Goal: Check status

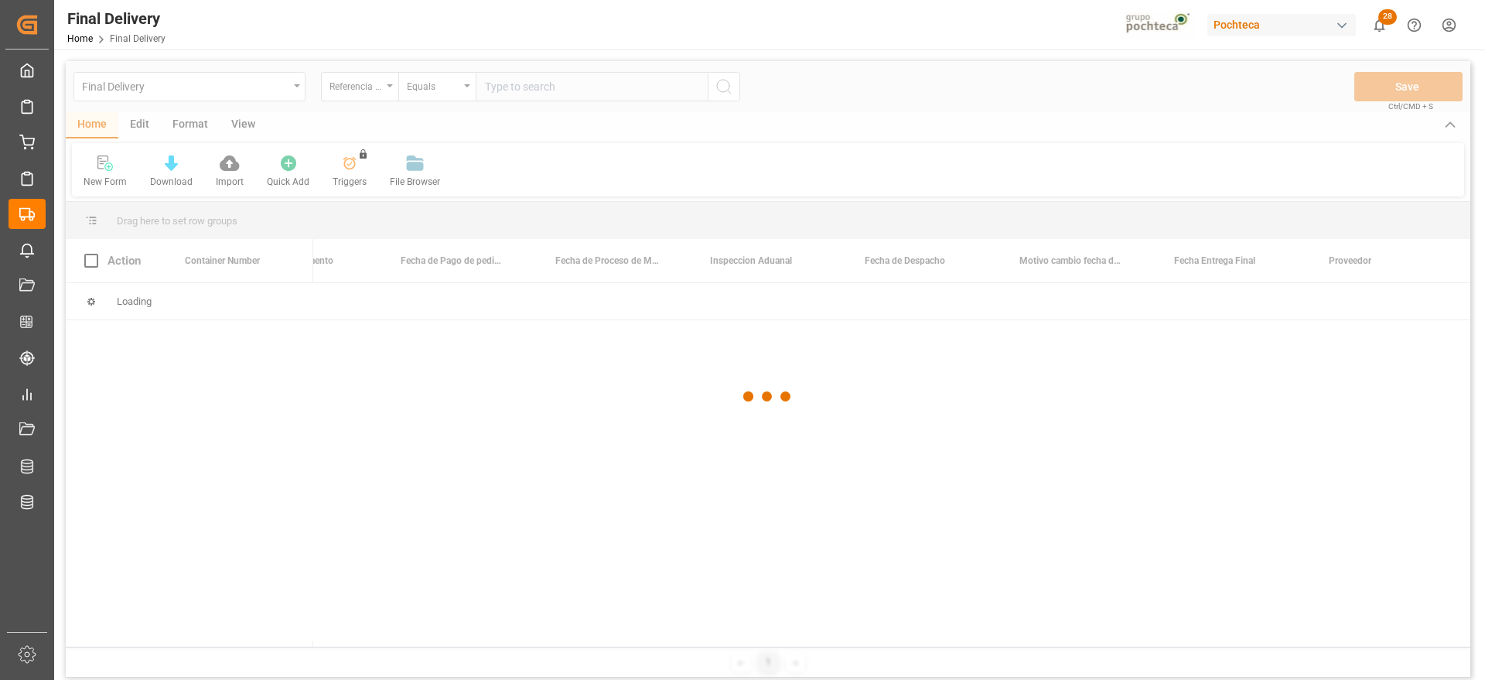
scroll to position [0, 3797]
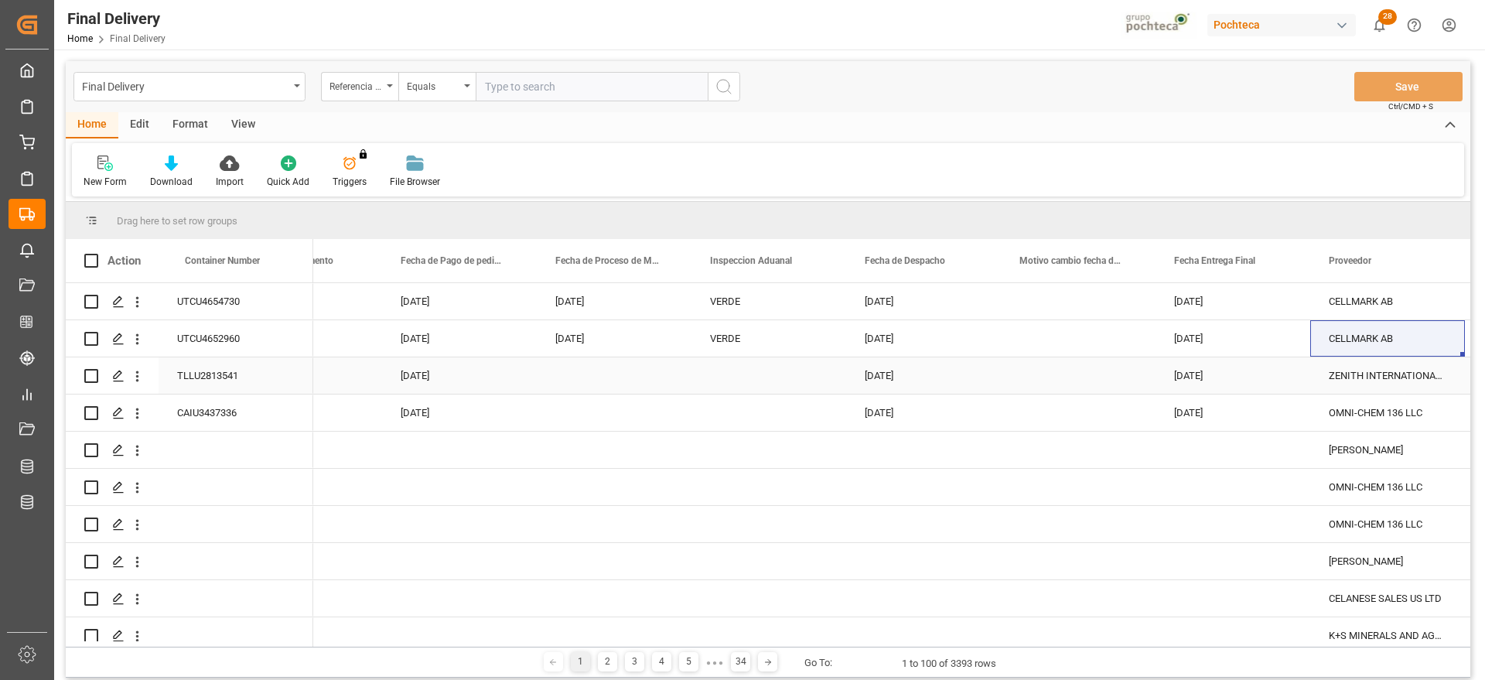
click at [465, 377] on div "[DATE]" at bounding box center [459, 375] width 155 height 36
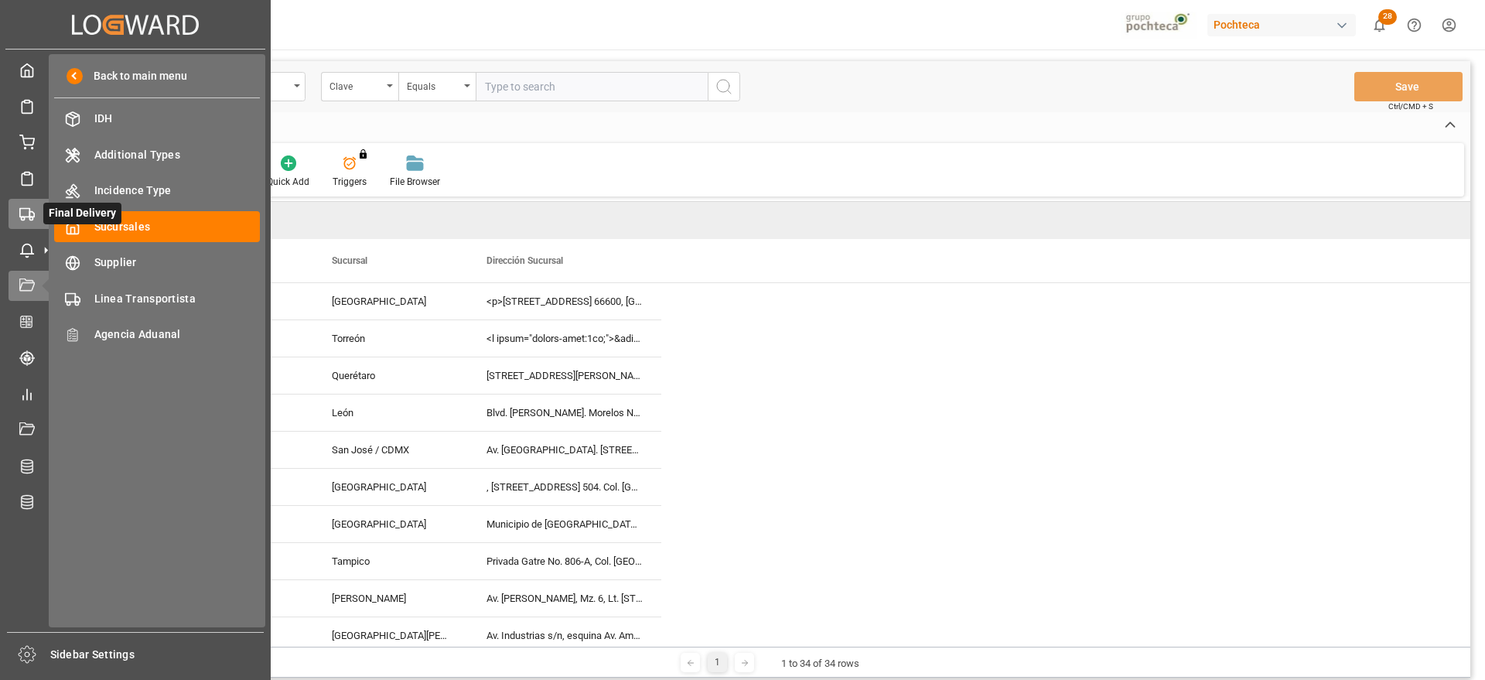
click at [26, 210] on icon at bounding box center [26, 213] width 15 height 15
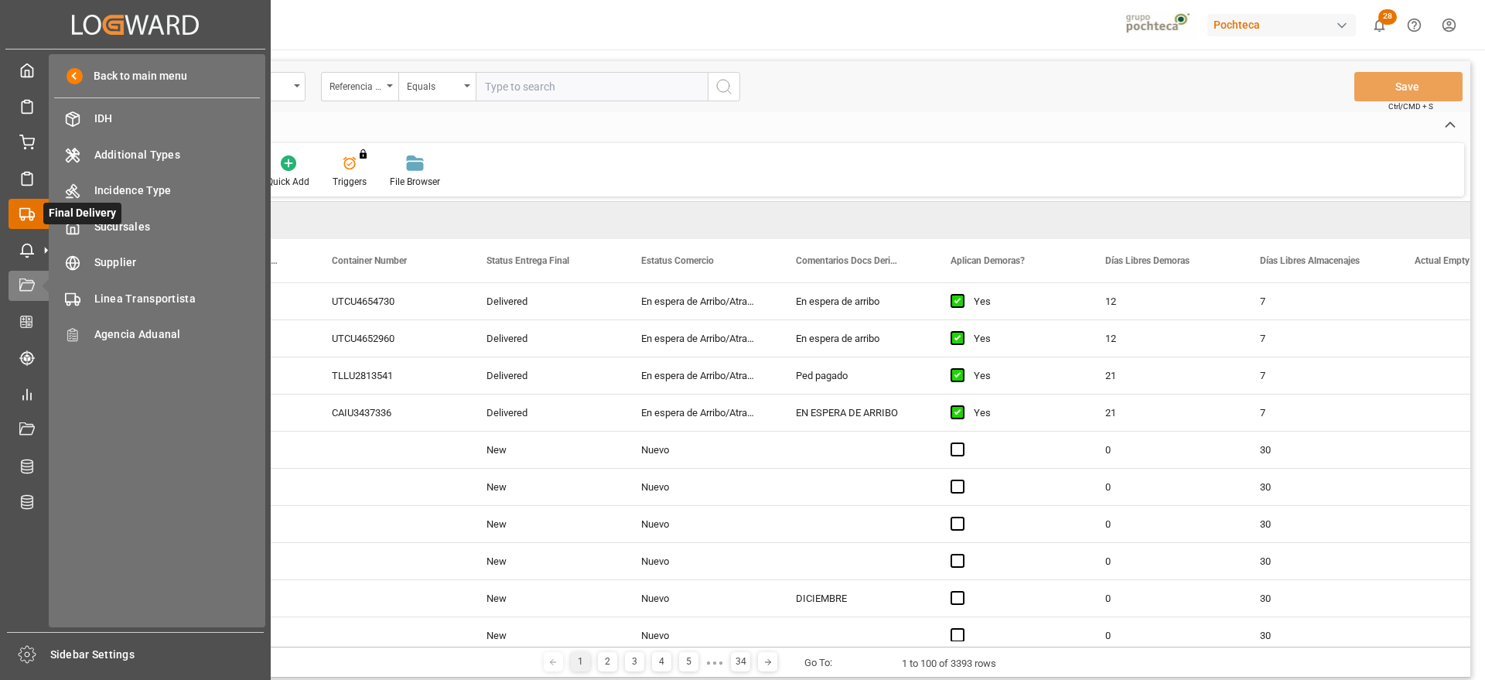
click at [35, 218] on div "Final Delivery Final Delivery" at bounding box center [136, 214] width 254 height 30
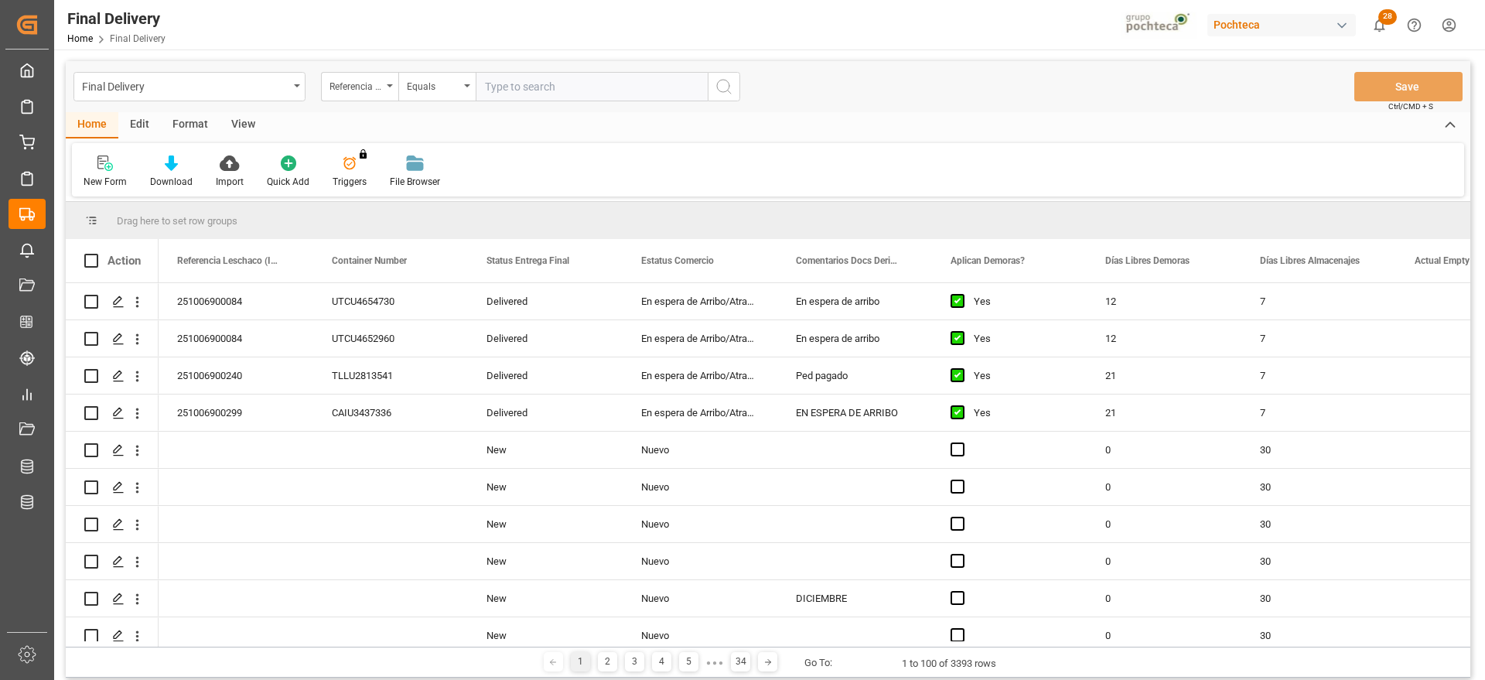
click at [562, 171] on div "New Form Download Import Quick Add Triggers You do not have permission for Trig…" at bounding box center [768, 169] width 1392 height 53
click at [517, 81] on input "text" at bounding box center [592, 86] width 232 height 29
click at [500, 312] on div "Delivered" at bounding box center [545, 301] width 155 height 36
click at [526, 298] on div "Delivered" at bounding box center [545, 301] width 155 height 36
click at [671, 309] on div "En espera de Arribo/Atraque" at bounding box center [699, 301] width 155 height 36
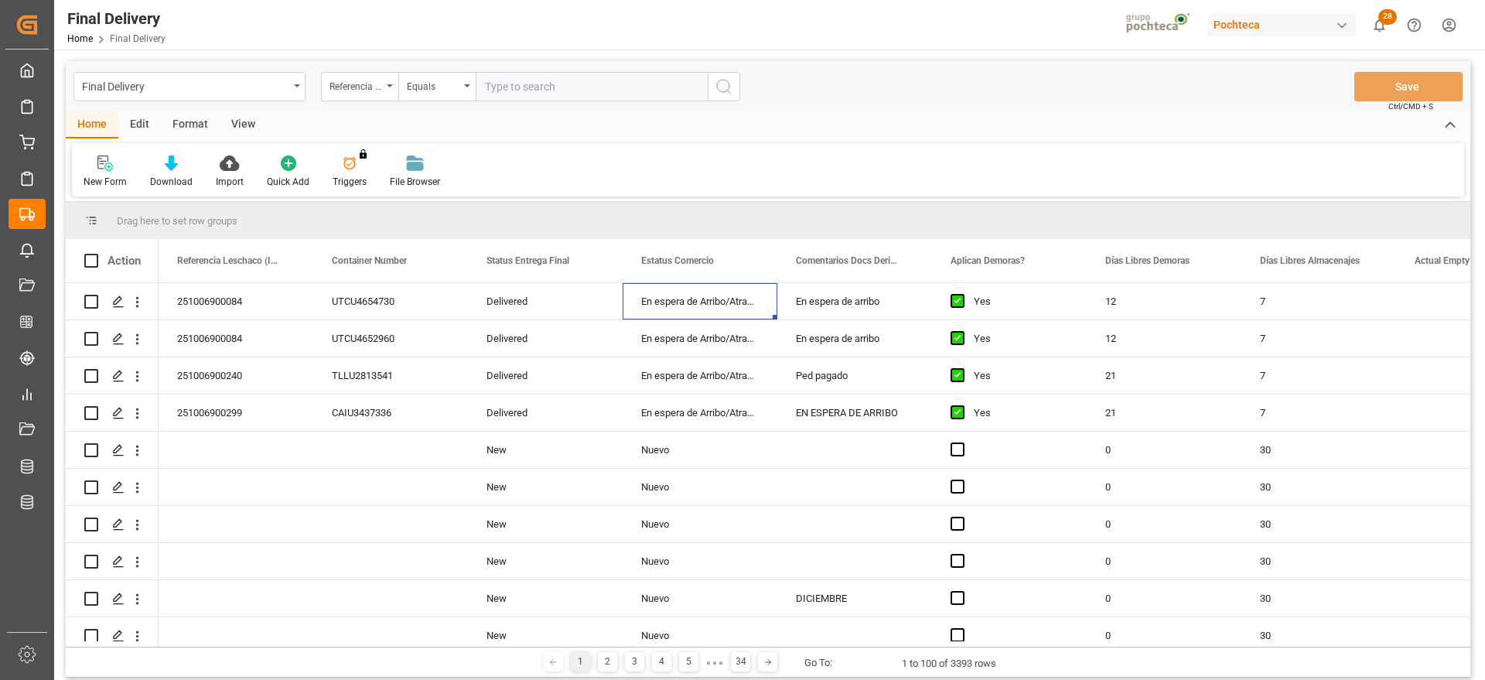
click at [246, 112] on div "View" at bounding box center [243, 125] width 47 height 26
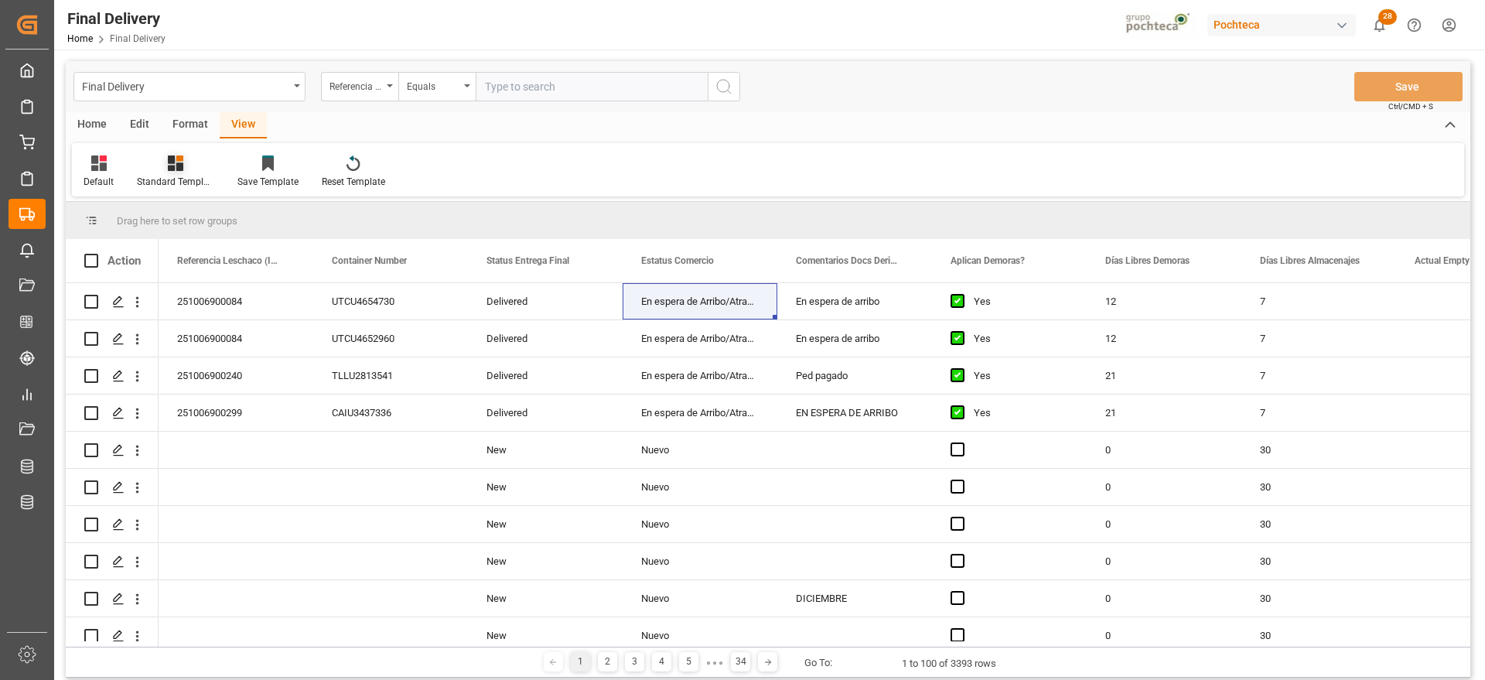
click at [185, 175] on div "Standard Templates" at bounding box center [175, 182] width 77 height 14
click at [221, 218] on div "Notificación de Entregas" at bounding box center [216, 218] width 135 height 16
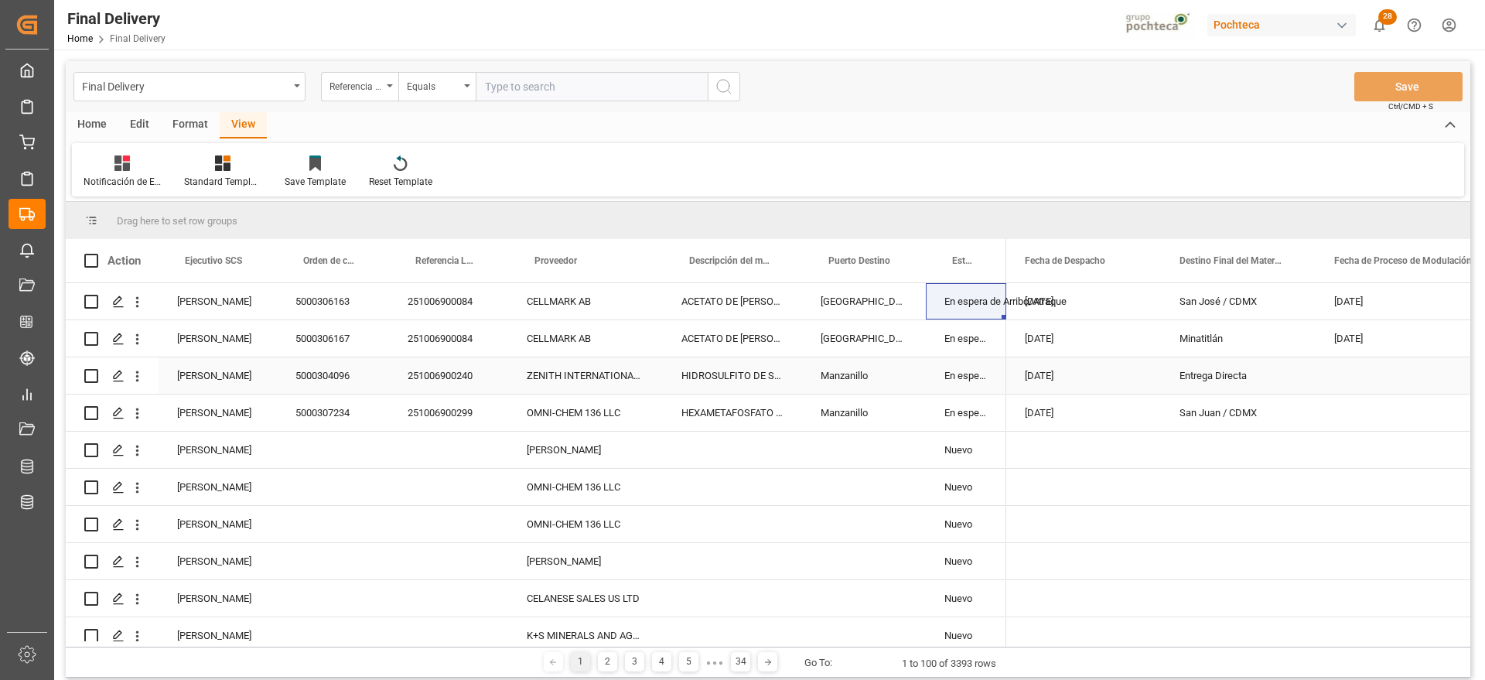
click at [911, 377] on div "Manzanillo" at bounding box center [864, 375] width 124 height 36
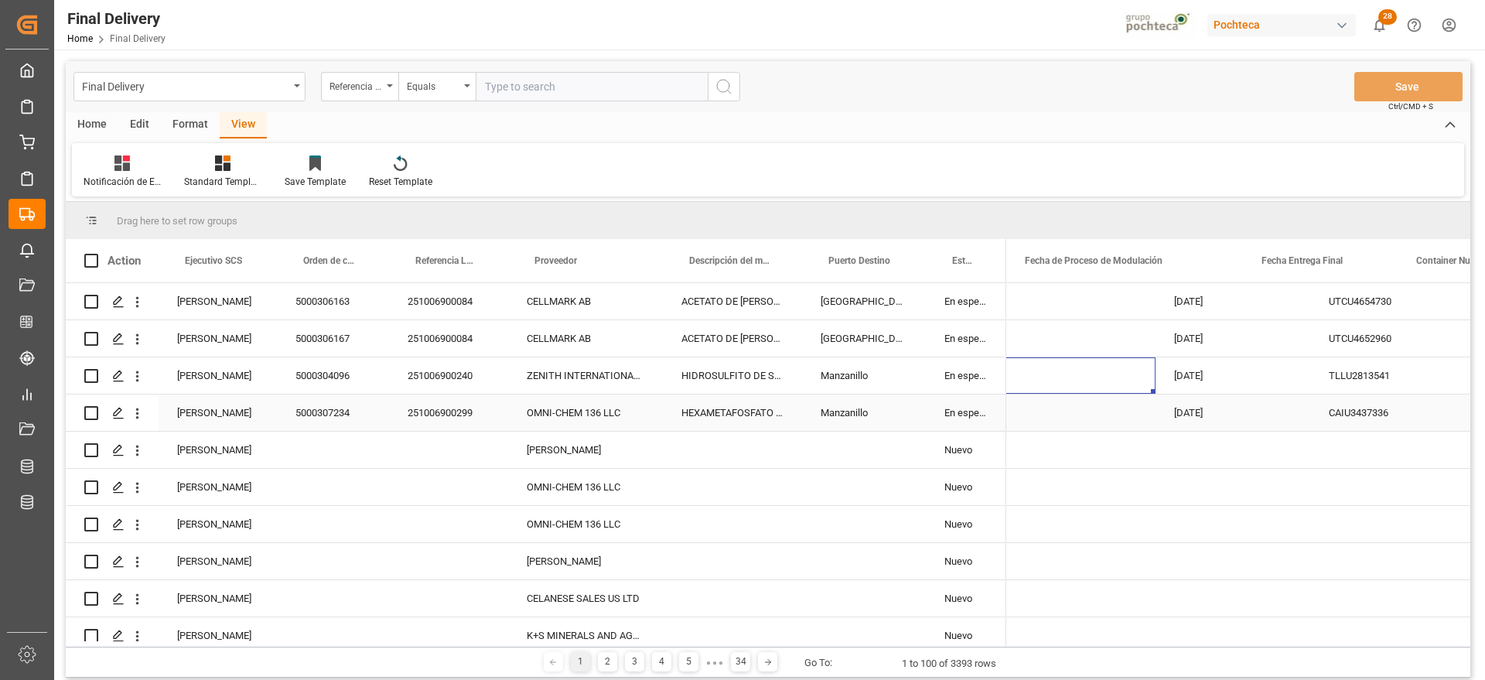
scroll to position [0, 309]
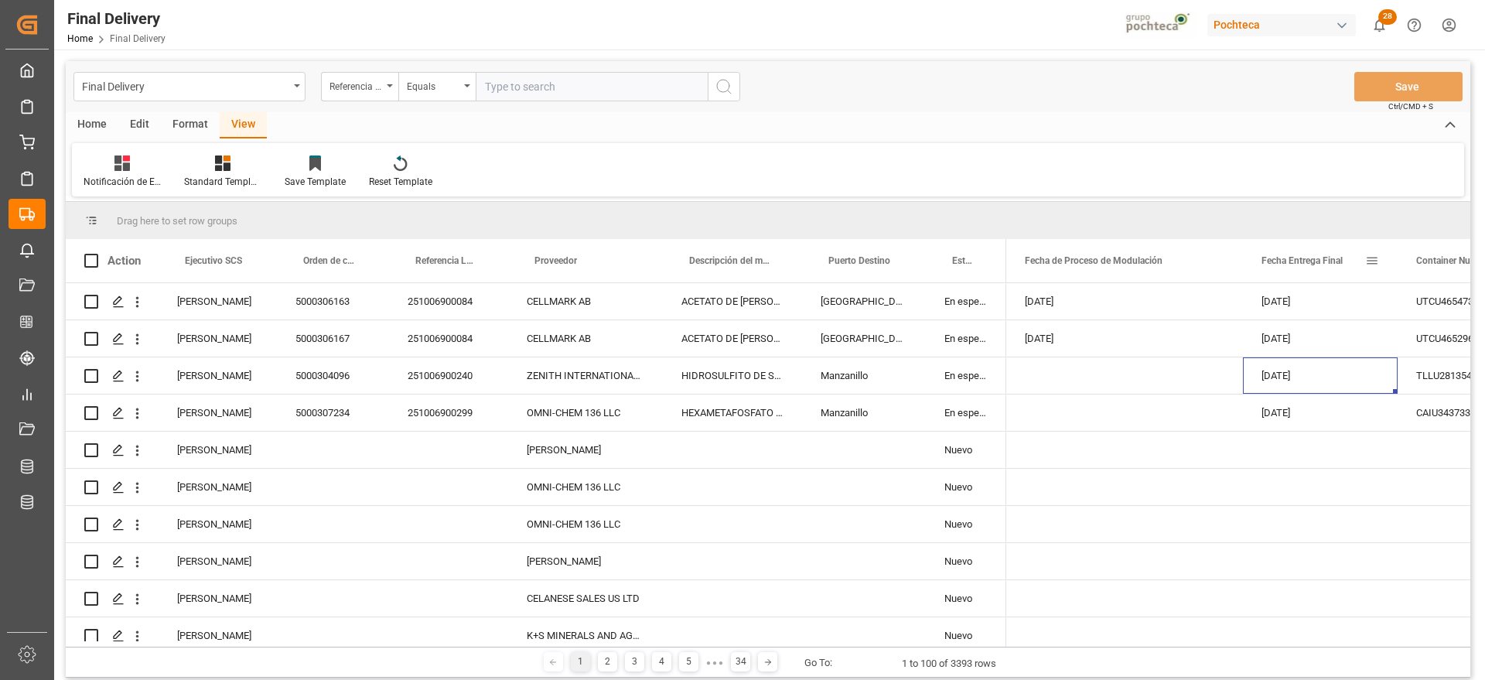
click at [1370, 258] on span at bounding box center [1372, 261] width 14 height 14
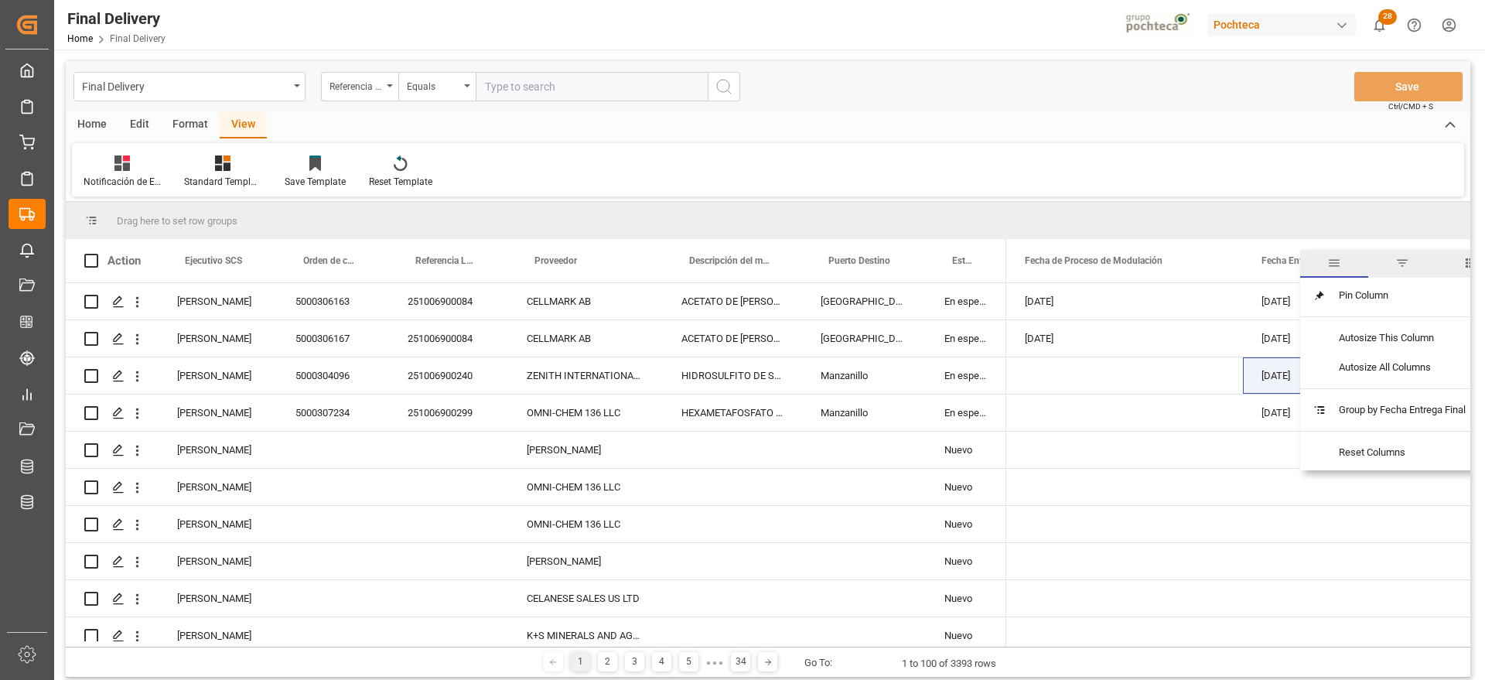
click at [1402, 264] on span "filter" at bounding box center [1402, 263] width 14 height 14
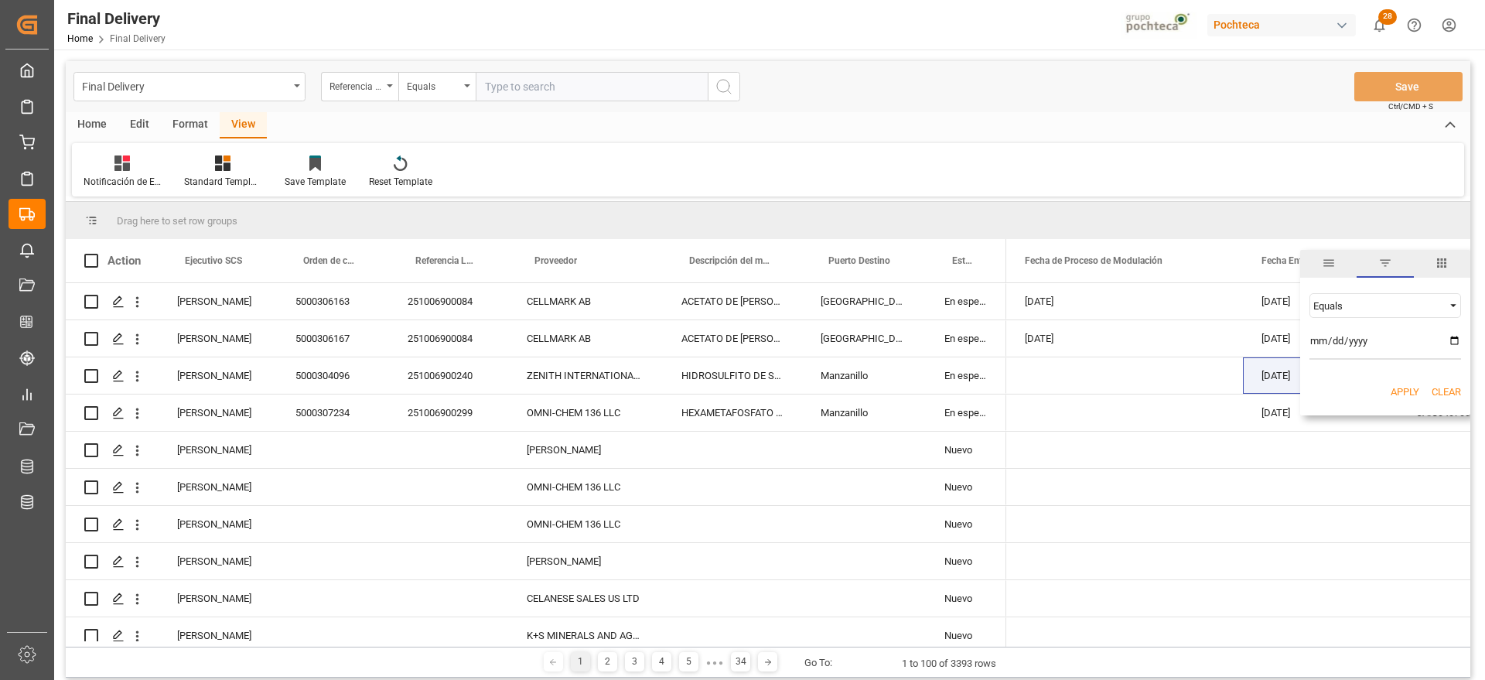
click at [1455, 336] on input "date" at bounding box center [1385, 344] width 152 height 31
type input "[DATE]"
click at [1404, 390] on button "Apply" at bounding box center [1404, 391] width 29 height 15
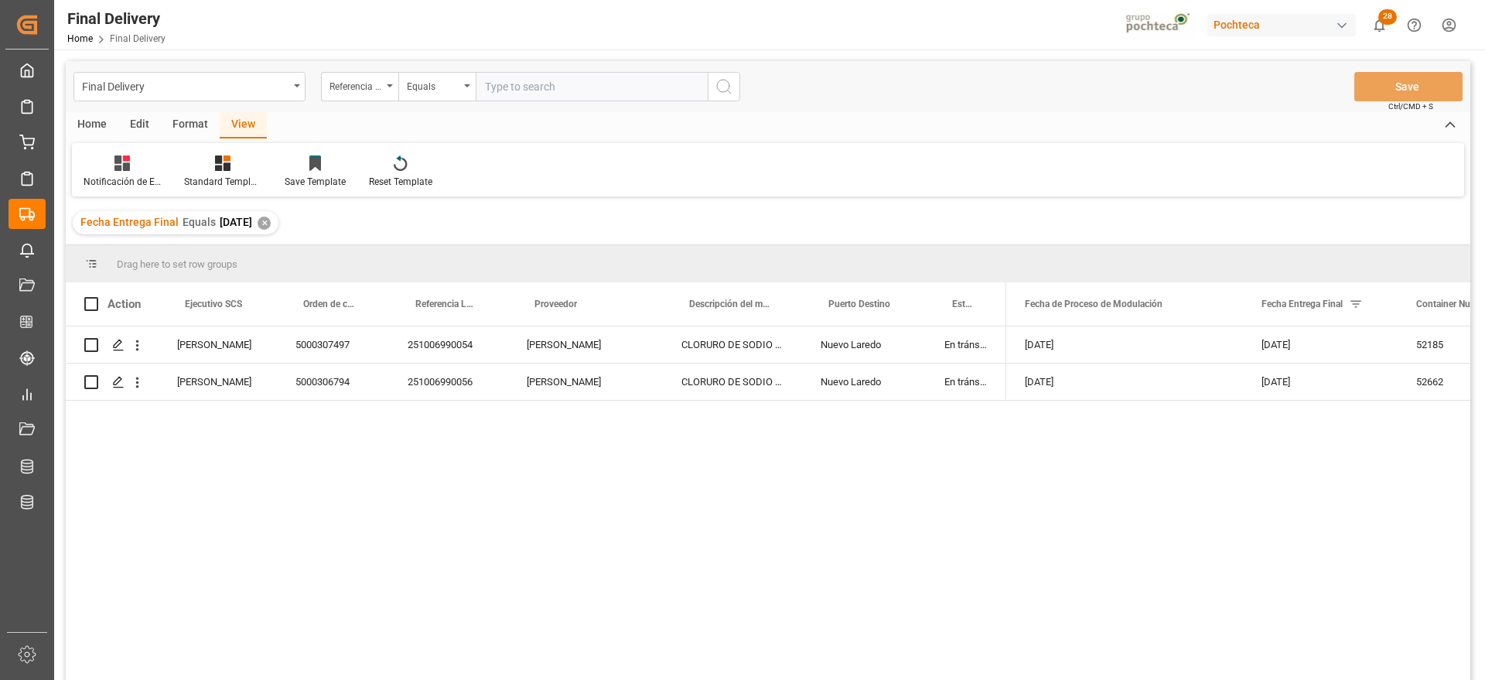
click at [1196, 362] on div "[DATE]" at bounding box center [1124, 344] width 237 height 36
click at [271, 219] on div "✕" at bounding box center [263, 223] width 13 height 13
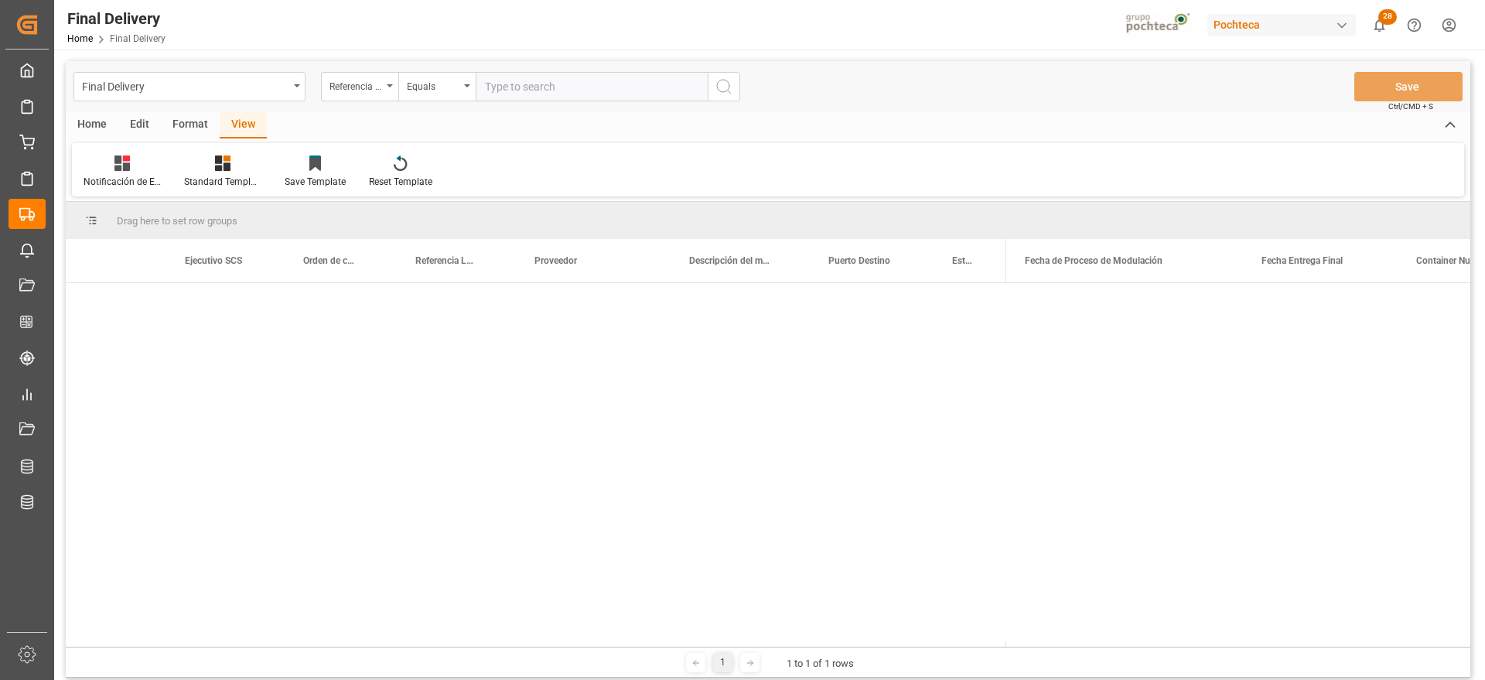
click at [546, 78] on input "text" at bounding box center [592, 86] width 232 height 29
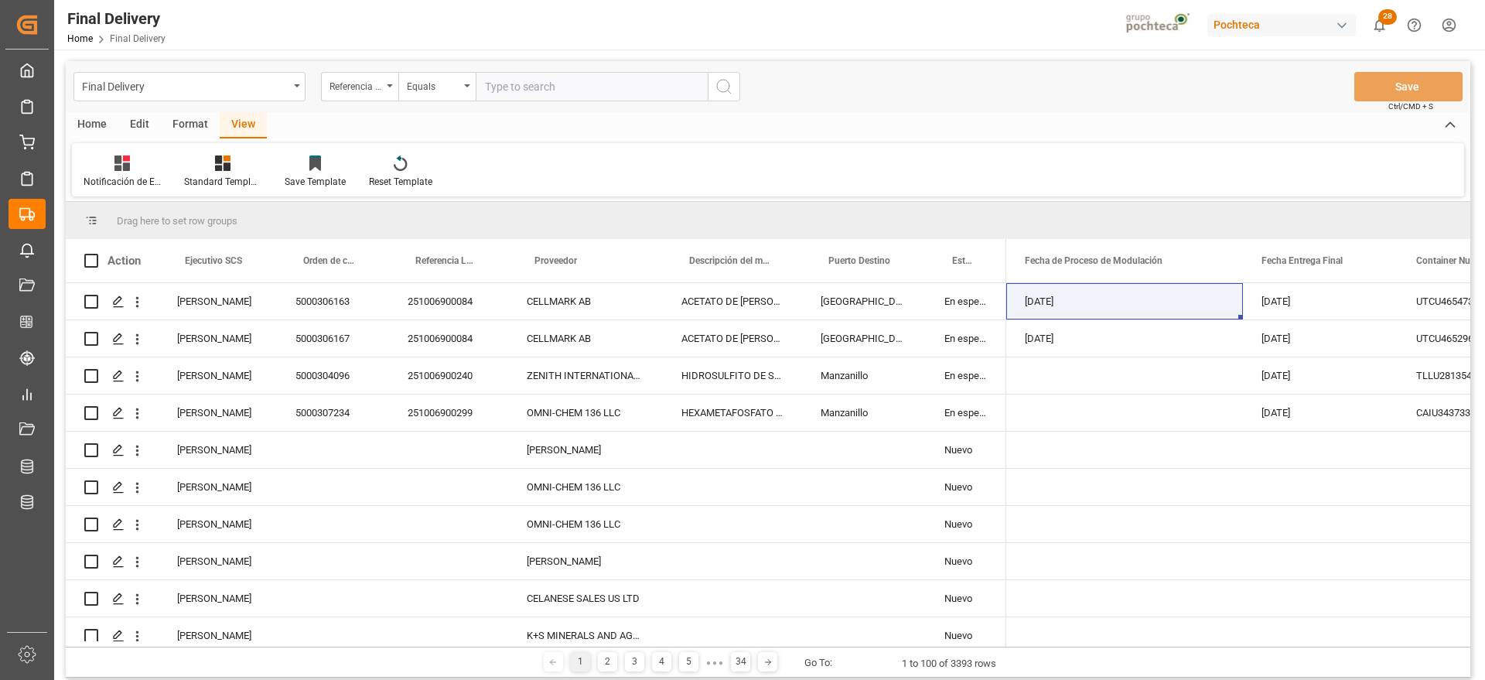
paste input "251006900084"
type input "251006900084"
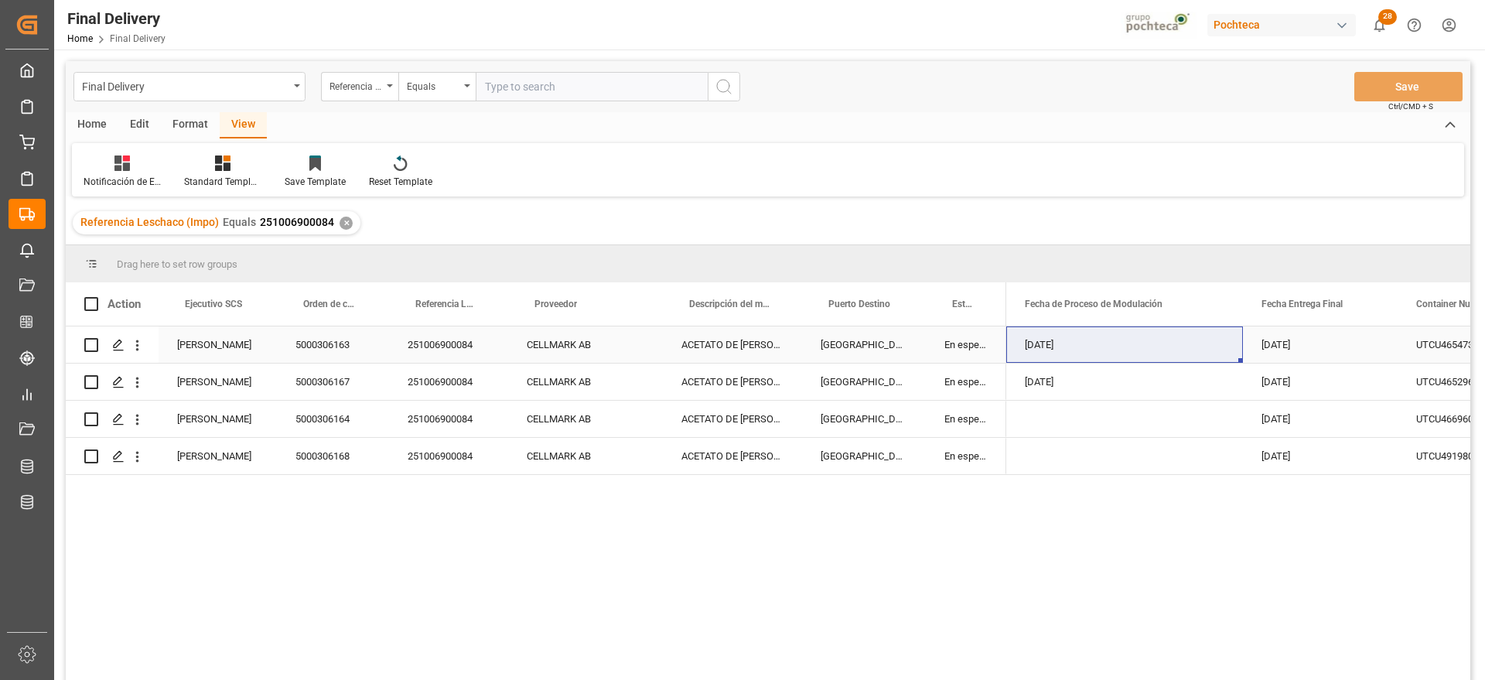
click at [747, 344] on div "ACETATO DE [PERSON_NAME] IMP GR (56874)" at bounding box center [732, 344] width 139 height 36
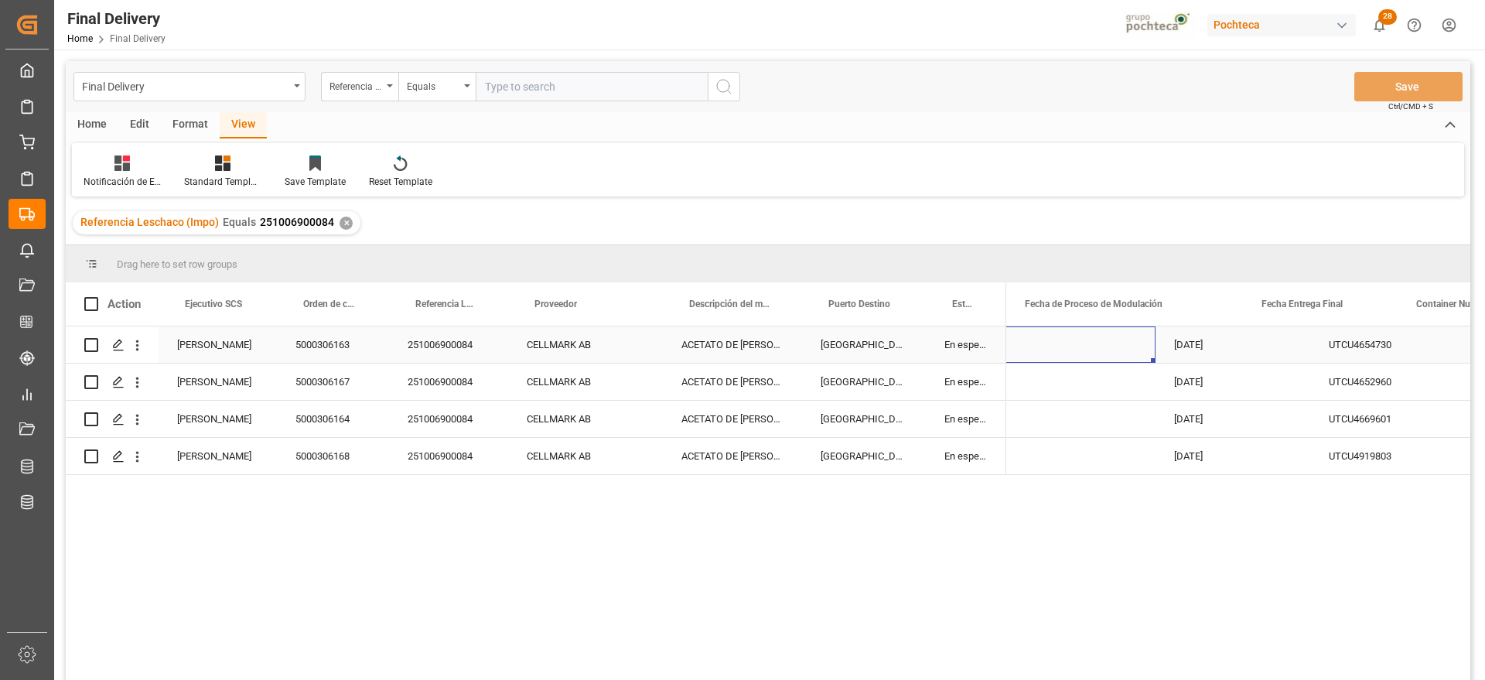
scroll to position [0, 309]
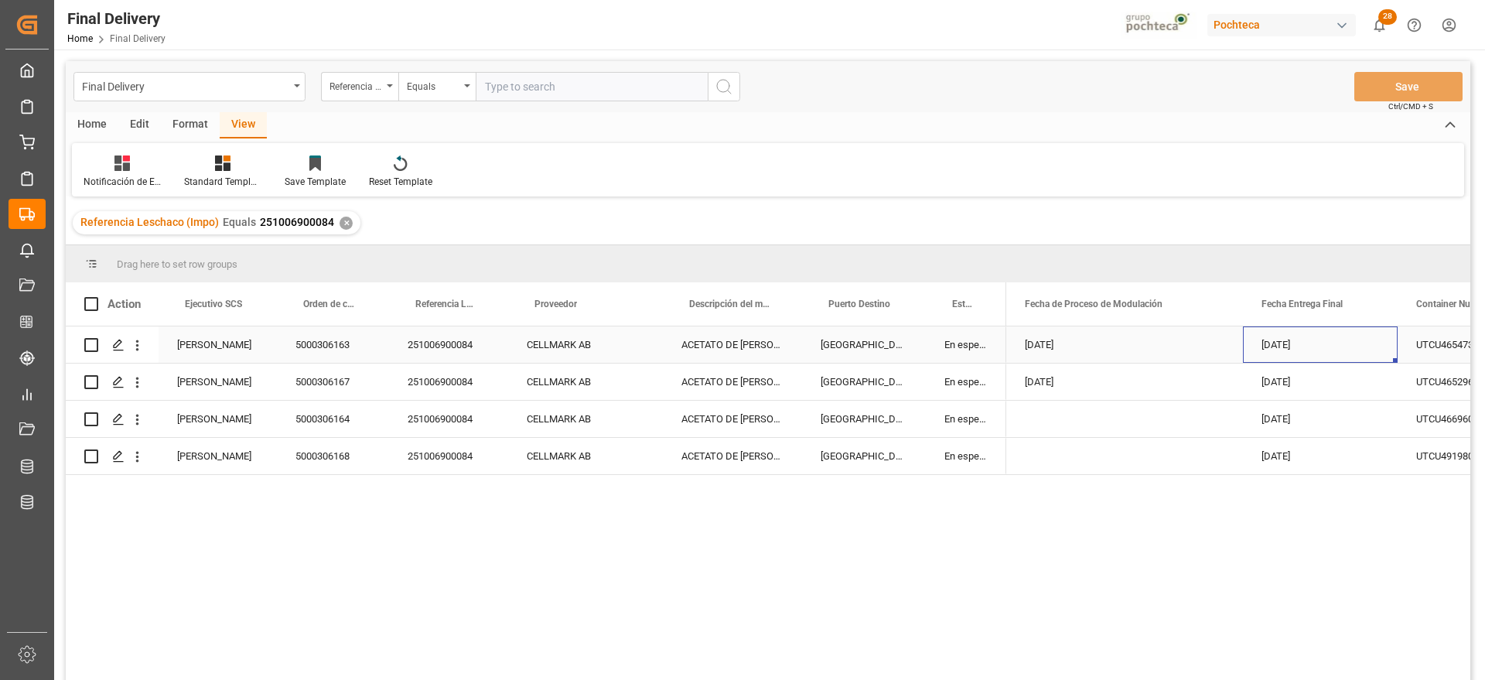
click at [1370, 337] on div "[DATE]" at bounding box center [1320, 344] width 155 height 36
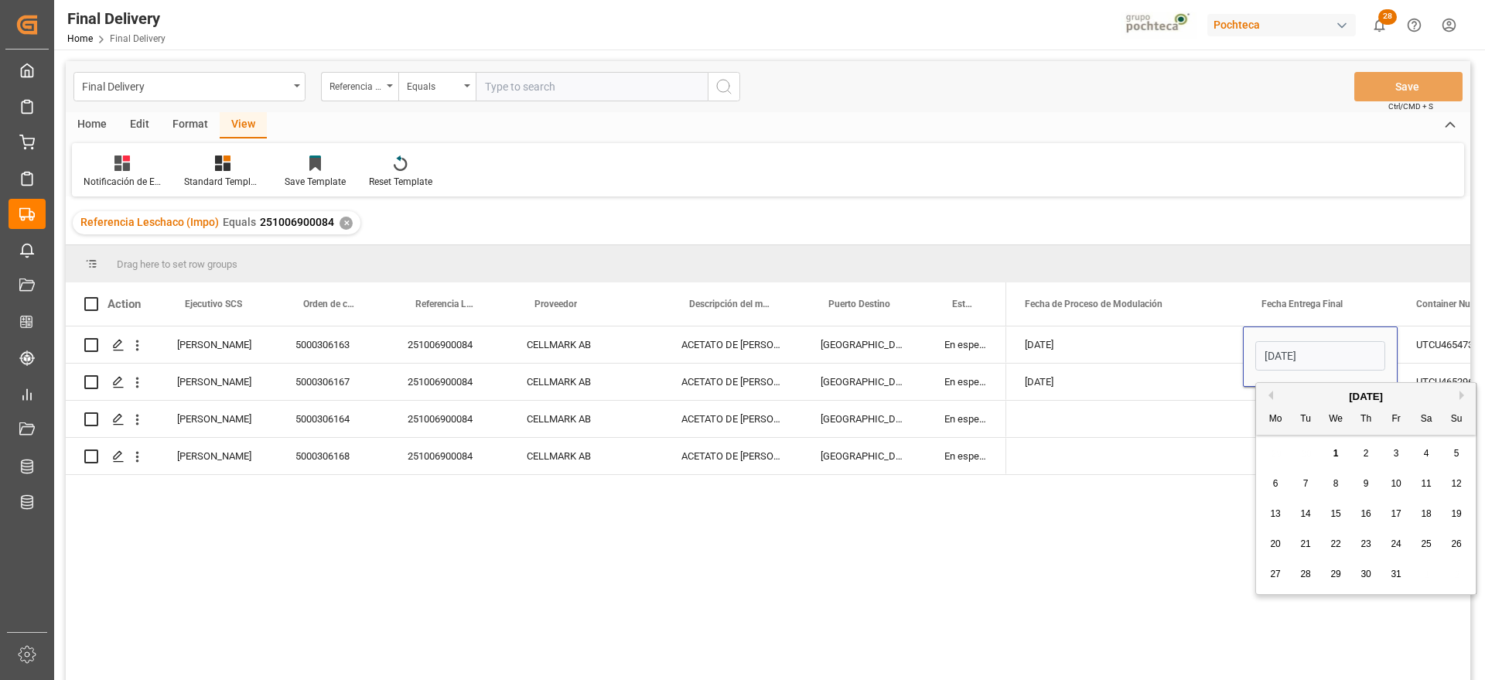
click at [1367, 452] on span "2" at bounding box center [1365, 453] width 5 height 11
type input "[DATE]"
click at [1199, 346] on div "[DATE]" at bounding box center [1124, 344] width 237 height 36
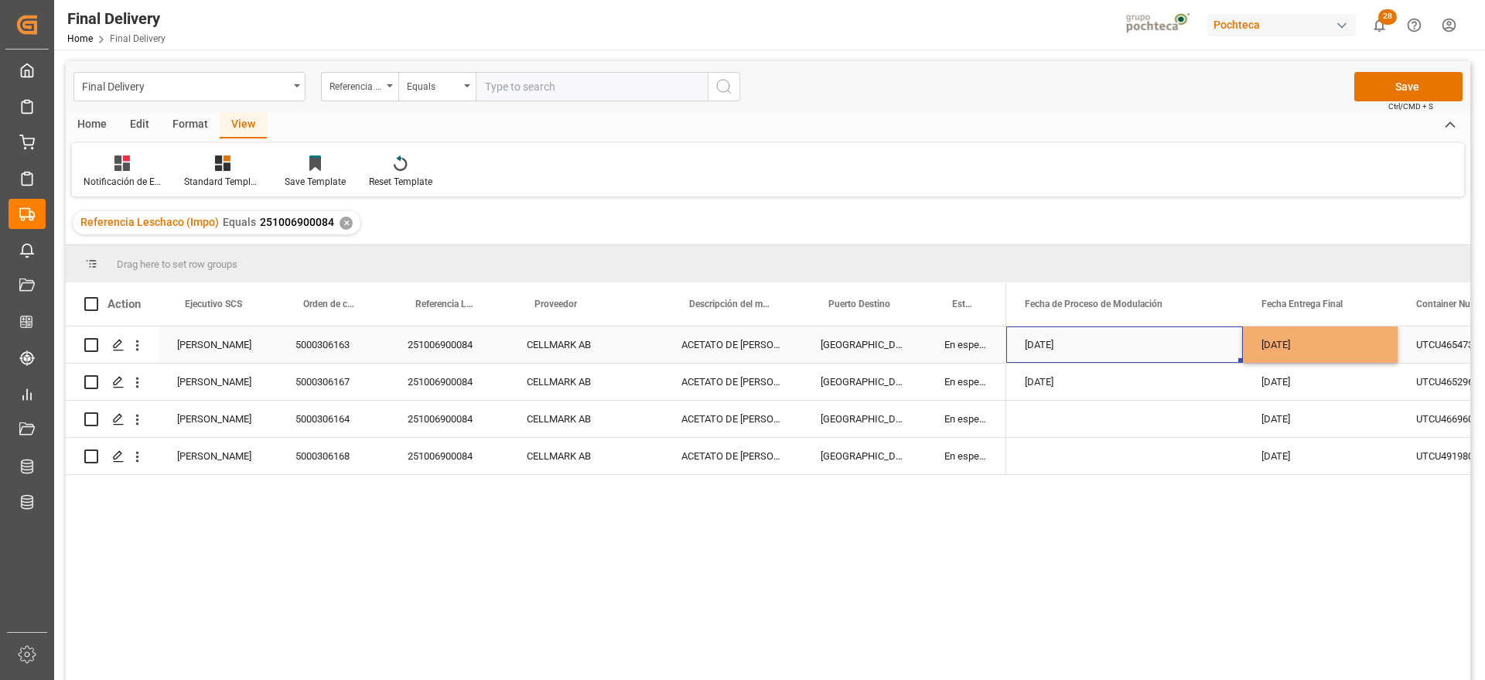
click at [1306, 338] on div "[DATE]" at bounding box center [1320, 344] width 155 height 36
click at [1308, 380] on div "[DATE]" at bounding box center [1320, 381] width 155 height 36
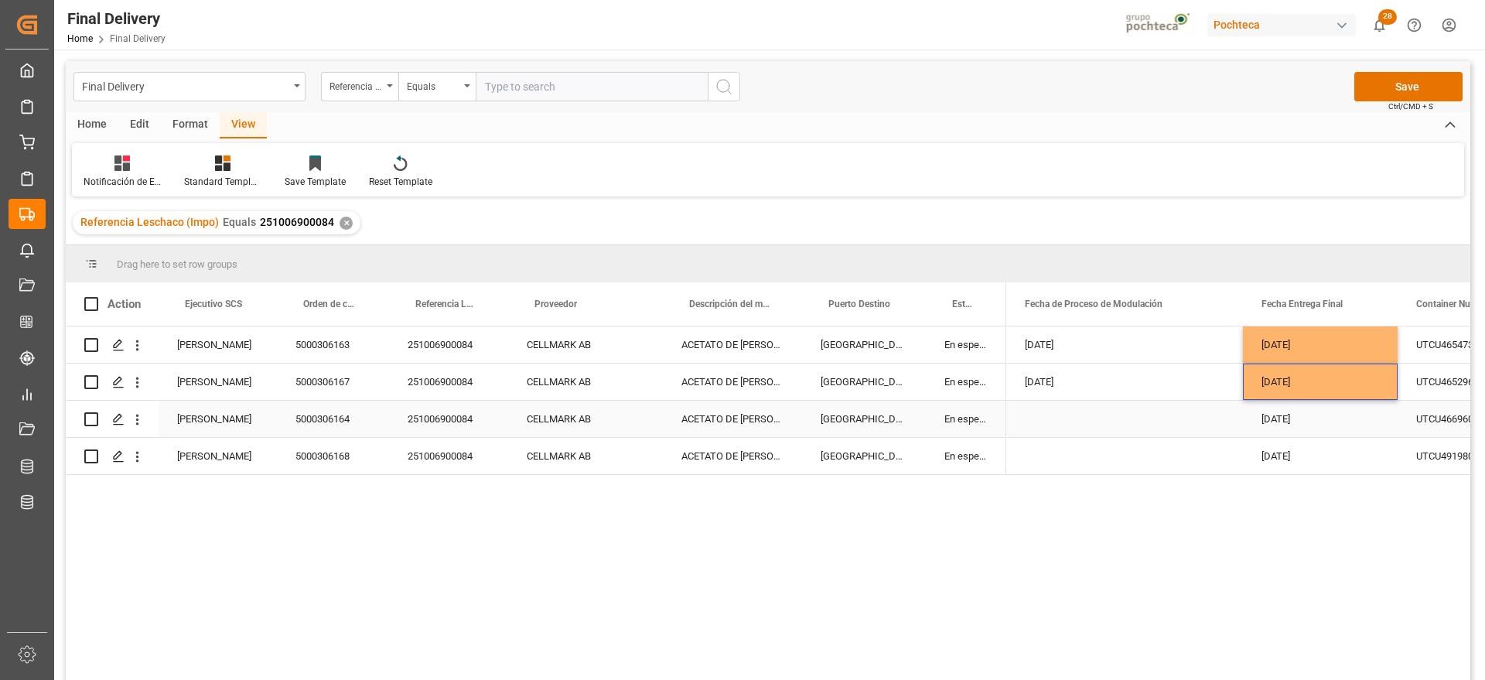
click at [1311, 431] on div "[DATE]" at bounding box center [1320, 419] width 155 height 36
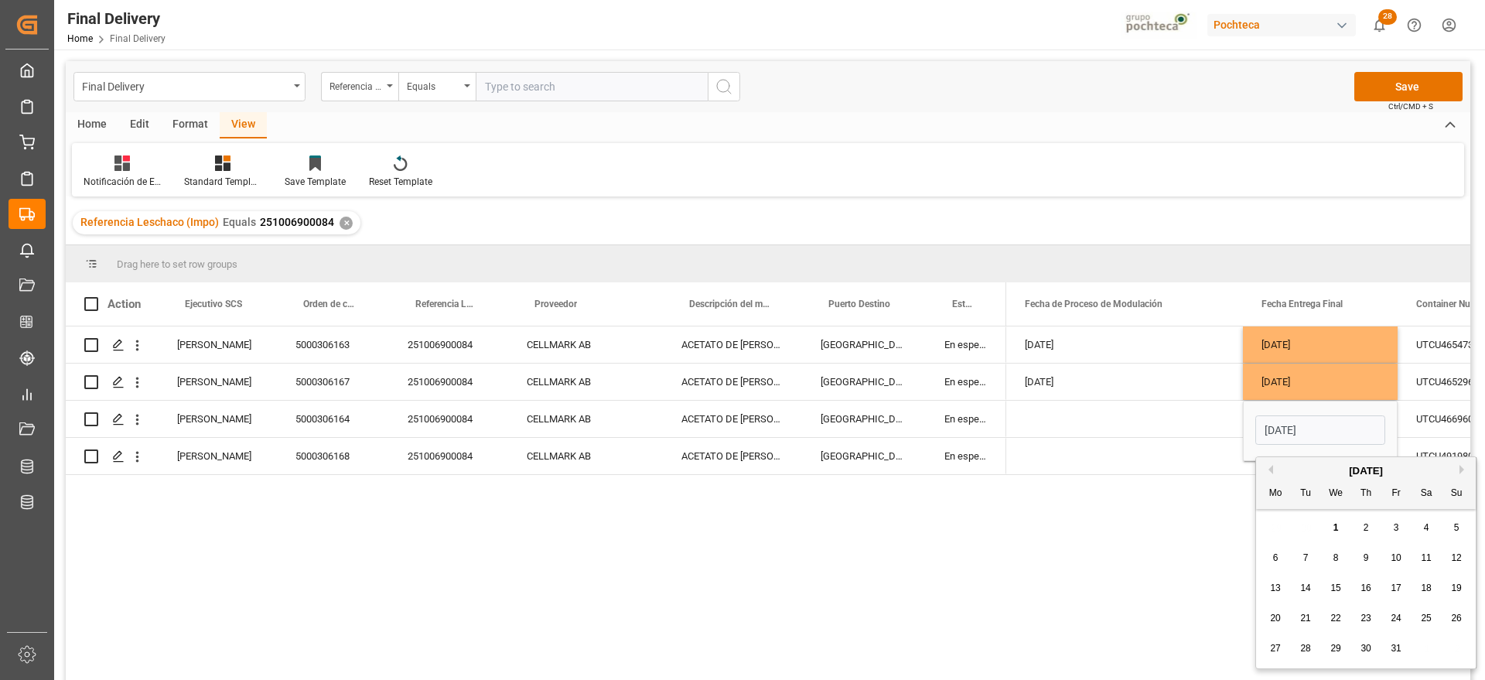
click at [1396, 522] on span "3" at bounding box center [1395, 527] width 5 height 11
type input "[DATE]"
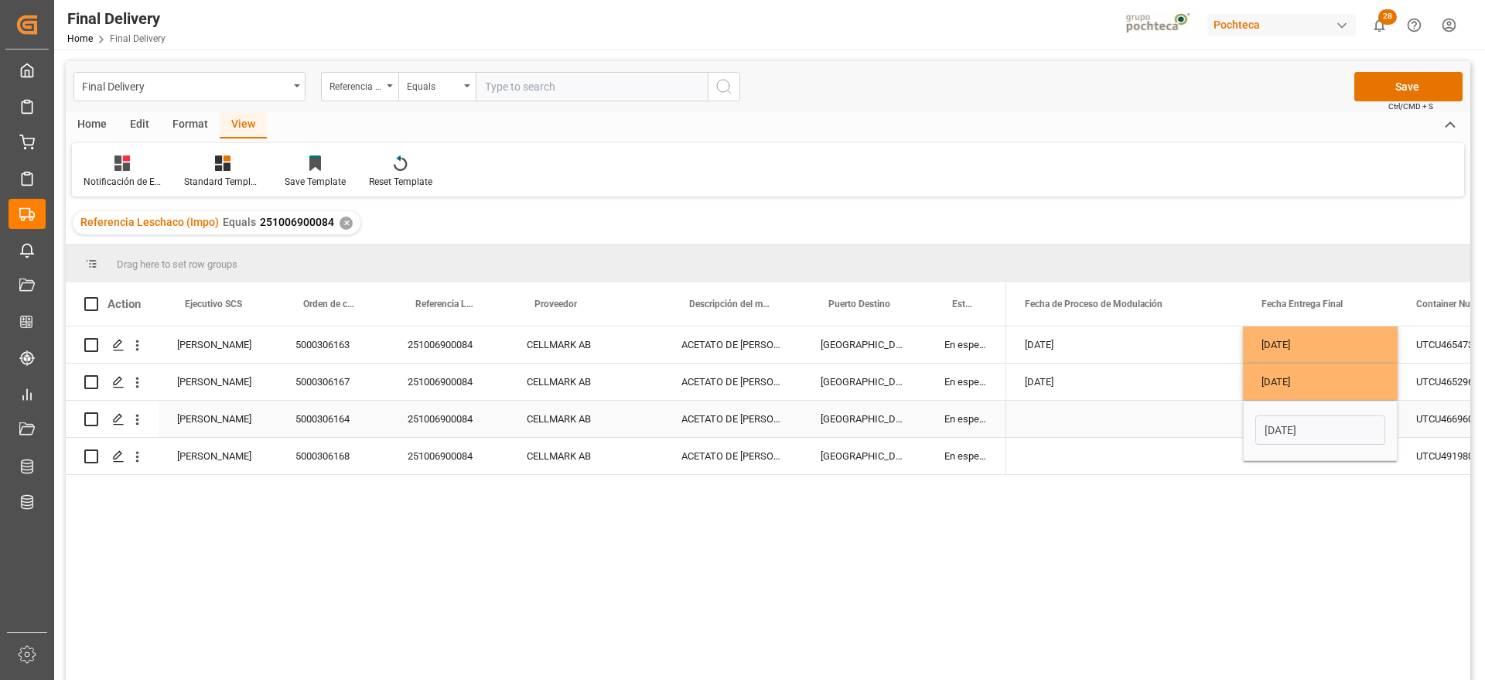
click at [1134, 435] on div "Press SPACE to select this row." at bounding box center [1124, 419] width 237 height 36
click at [1314, 428] on div "[DATE]" at bounding box center [1320, 419] width 155 height 36
click at [1292, 464] on div "[DATE]" at bounding box center [1320, 456] width 155 height 36
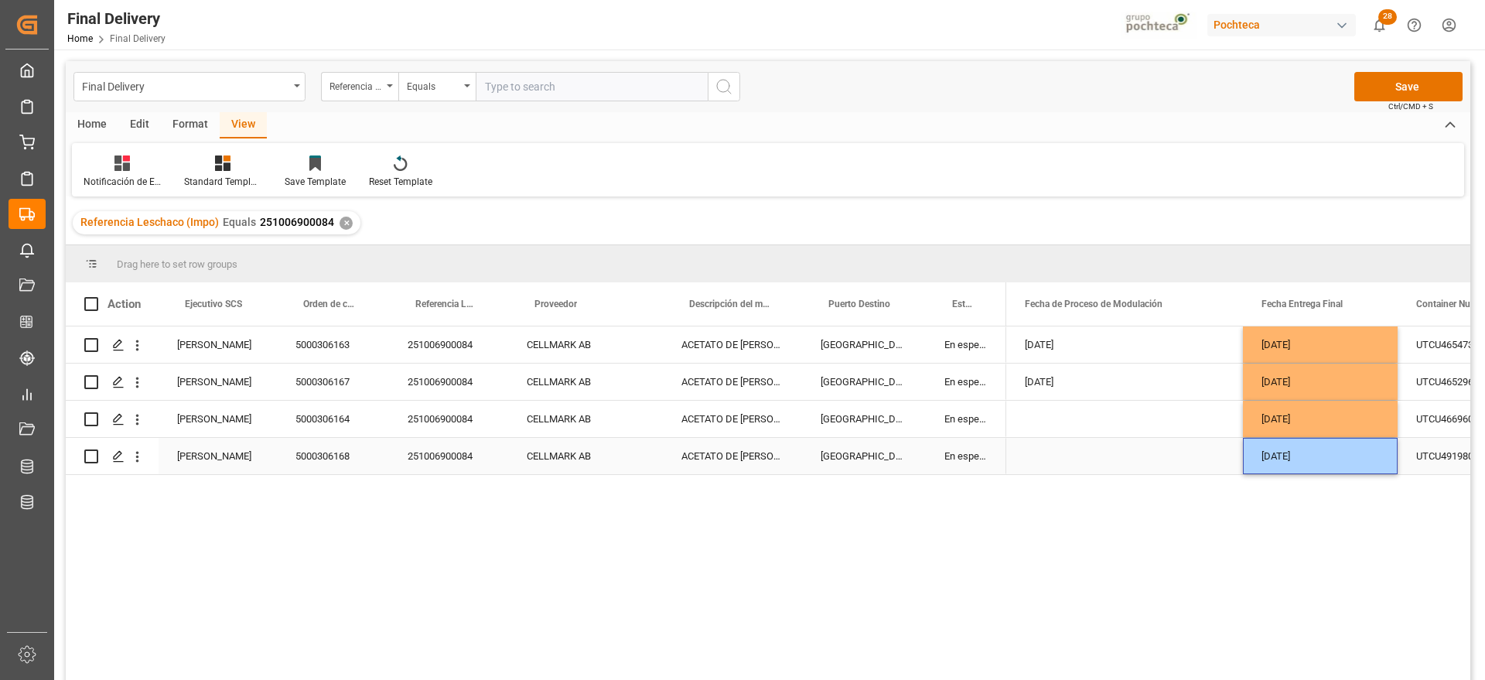
click at [1178, 448] on div "Press SPACE to select this row." at bounding box center [1124, 456] width 237 height 36
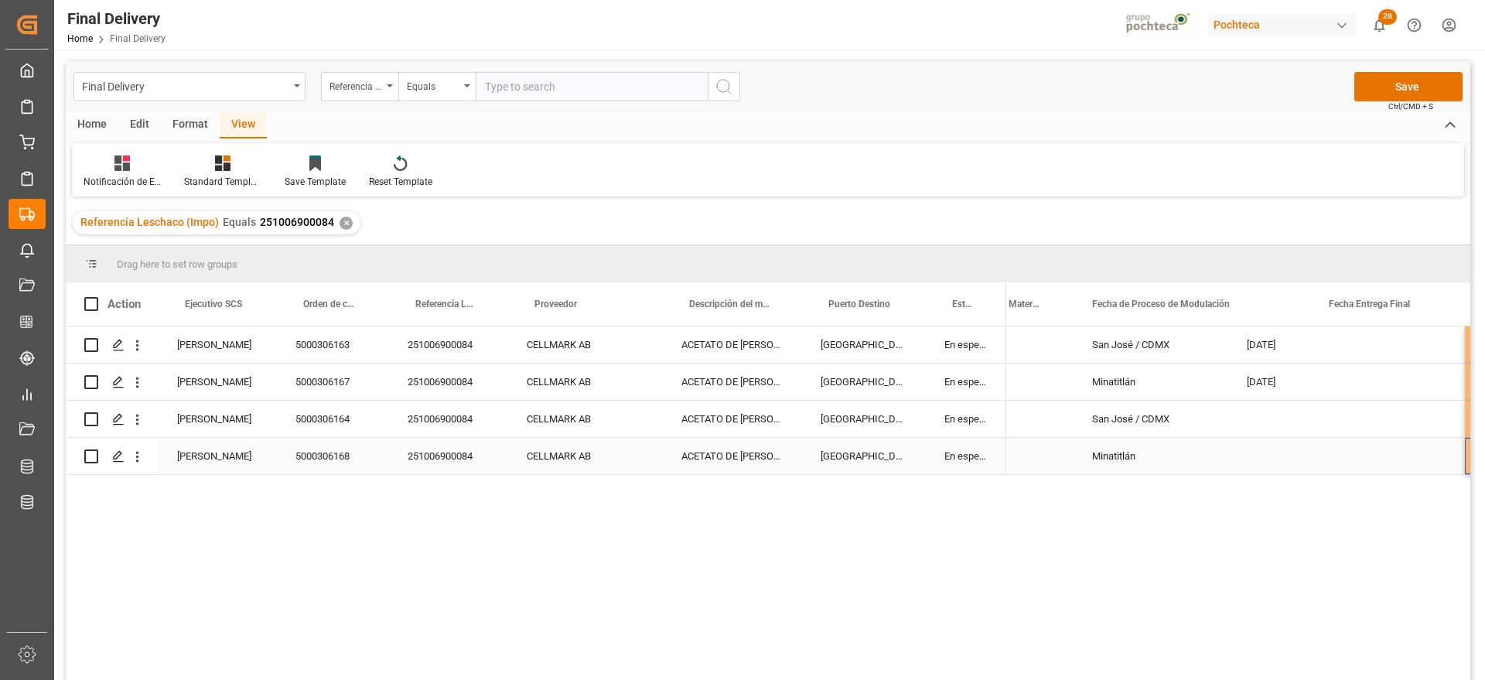
scroll to position [0, 242]
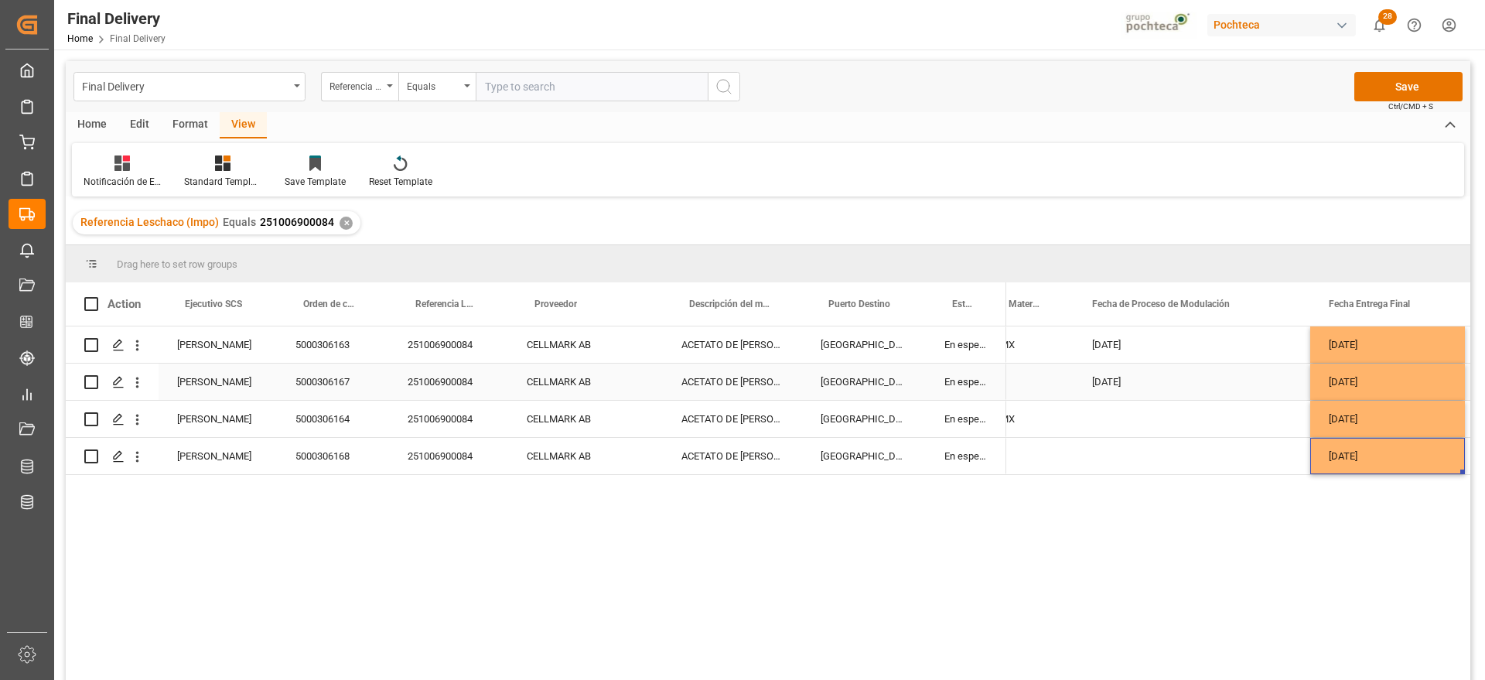
click at [1385, 378] on div "[DATE]" at bounding box center [1387, 381] width 155 height 36
click at [1122, 414] on div "Press SPACE to select this row." at bounding box center [1191, 419] width 237 height 36
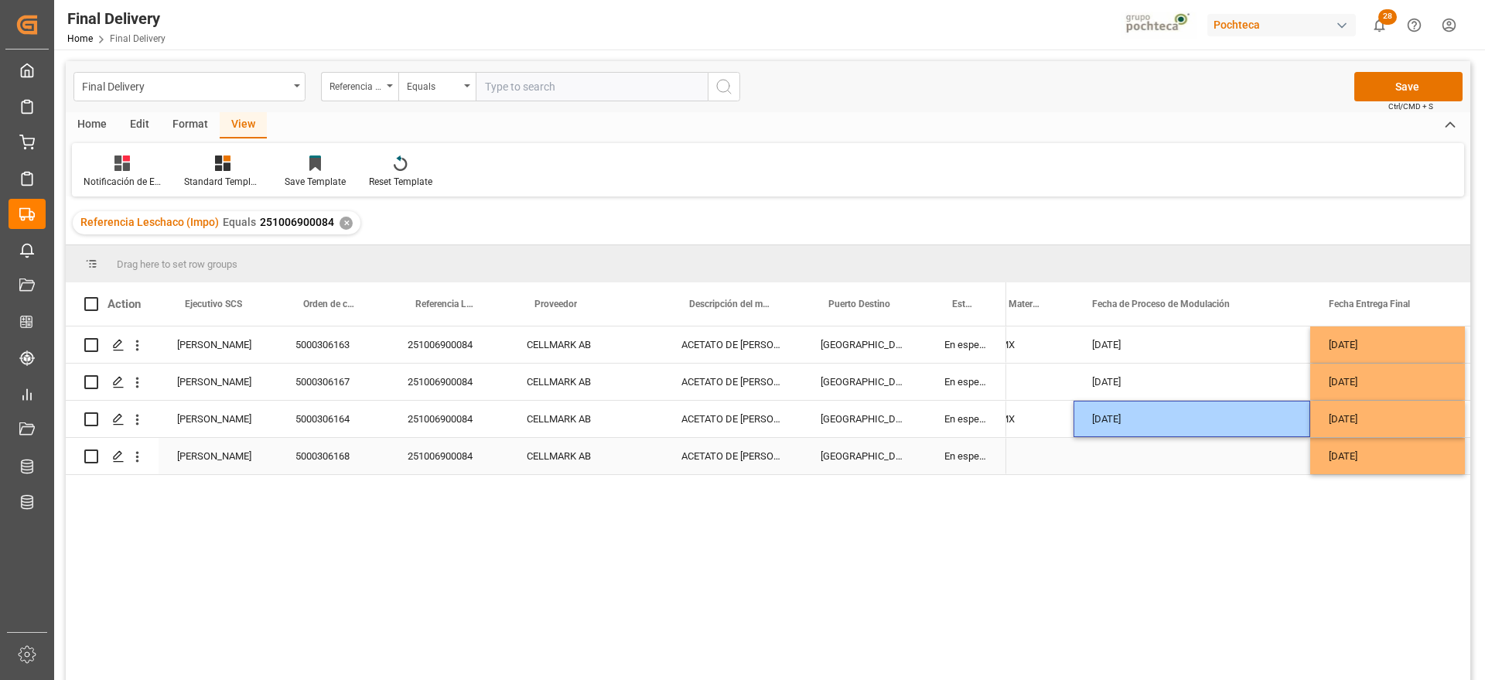
click at [1127, 452] on div "Press SPACE to select this row." at bounding box center [1191, 456] width 237 height 36
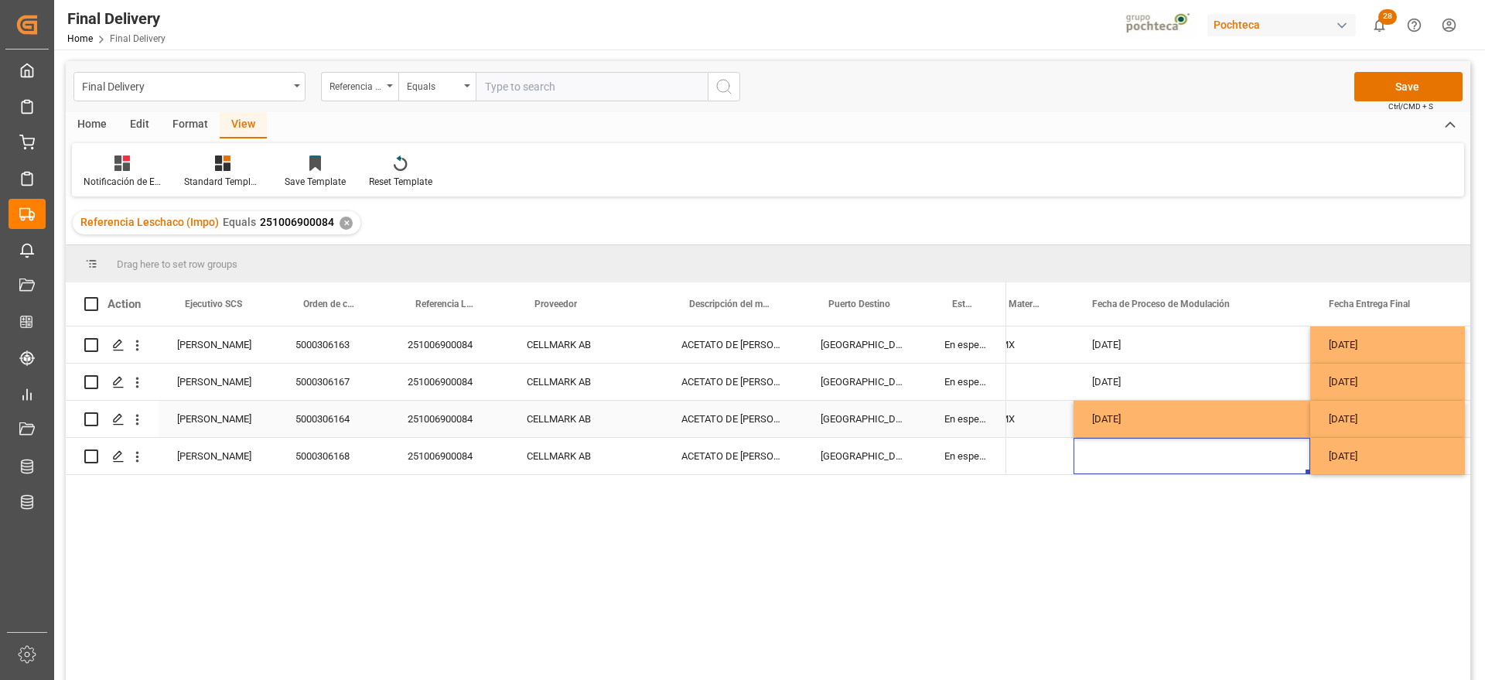
click at [1155, 414] on div "[DATE]" at bounding box center [1191, 419] width 237 height 36
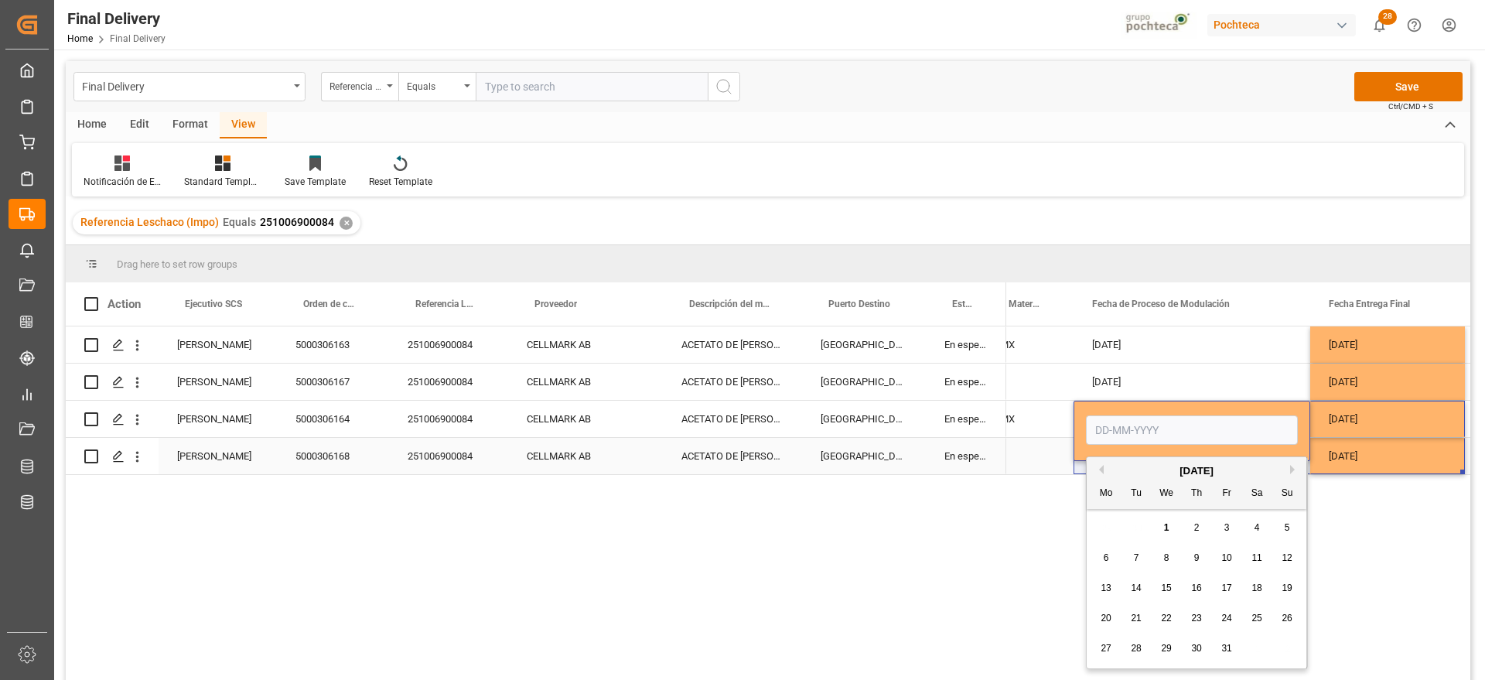
click at [1377, 445] on div "[DATE]" at bounding box center [1387, 456] width 155 height 36
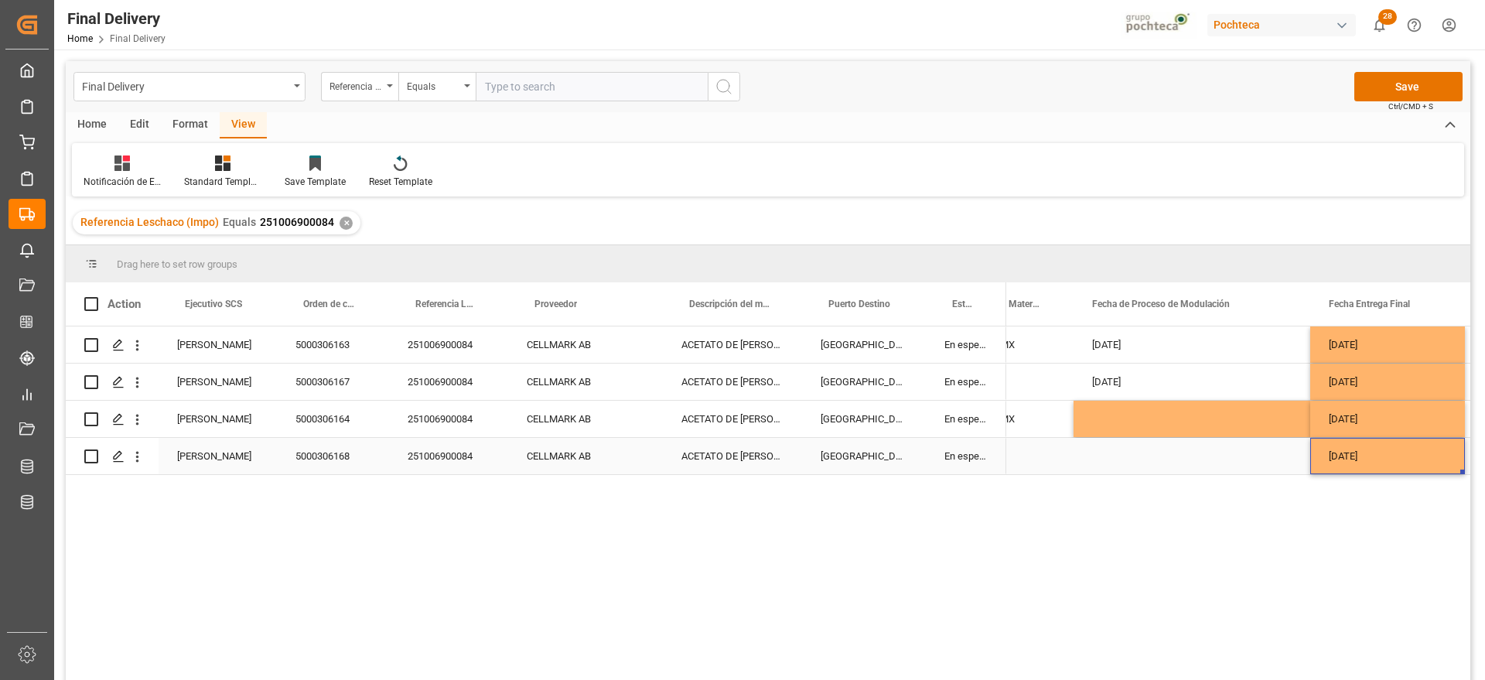
click at [1261, 457] on div "Press SPACE to select this row." at bounding box center [1191, 456] width 237 height 36
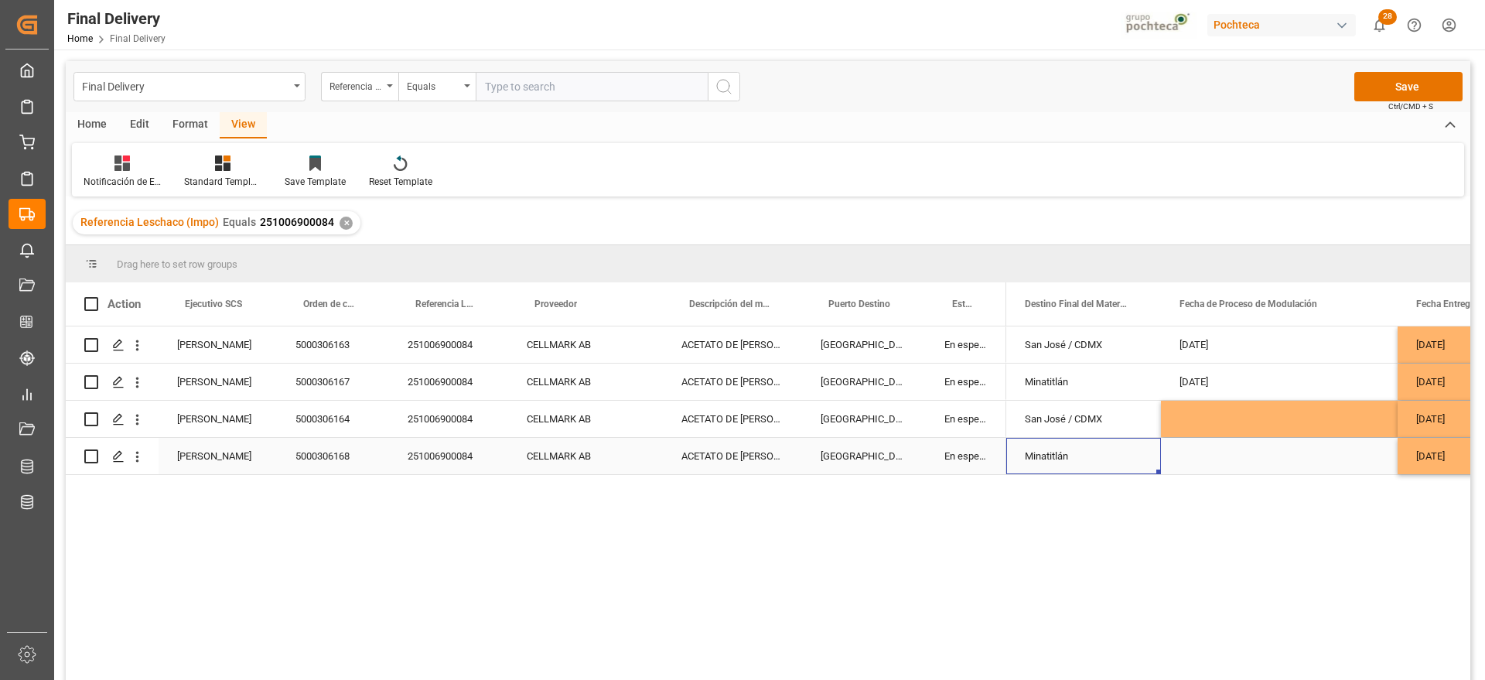
scroll to position [0, 0]
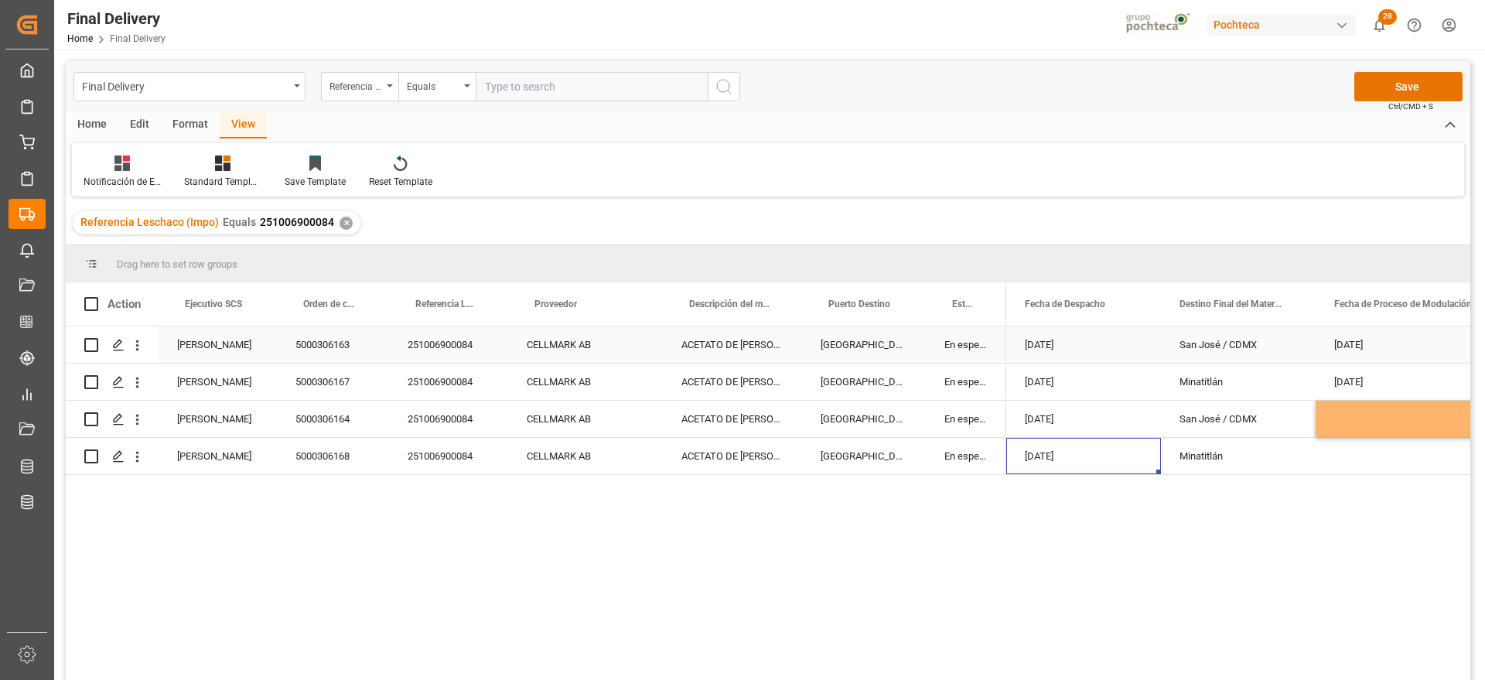
click at [1066, 333] on div "[DATE]" at bounding box center [1083, 344] width 155 height 36
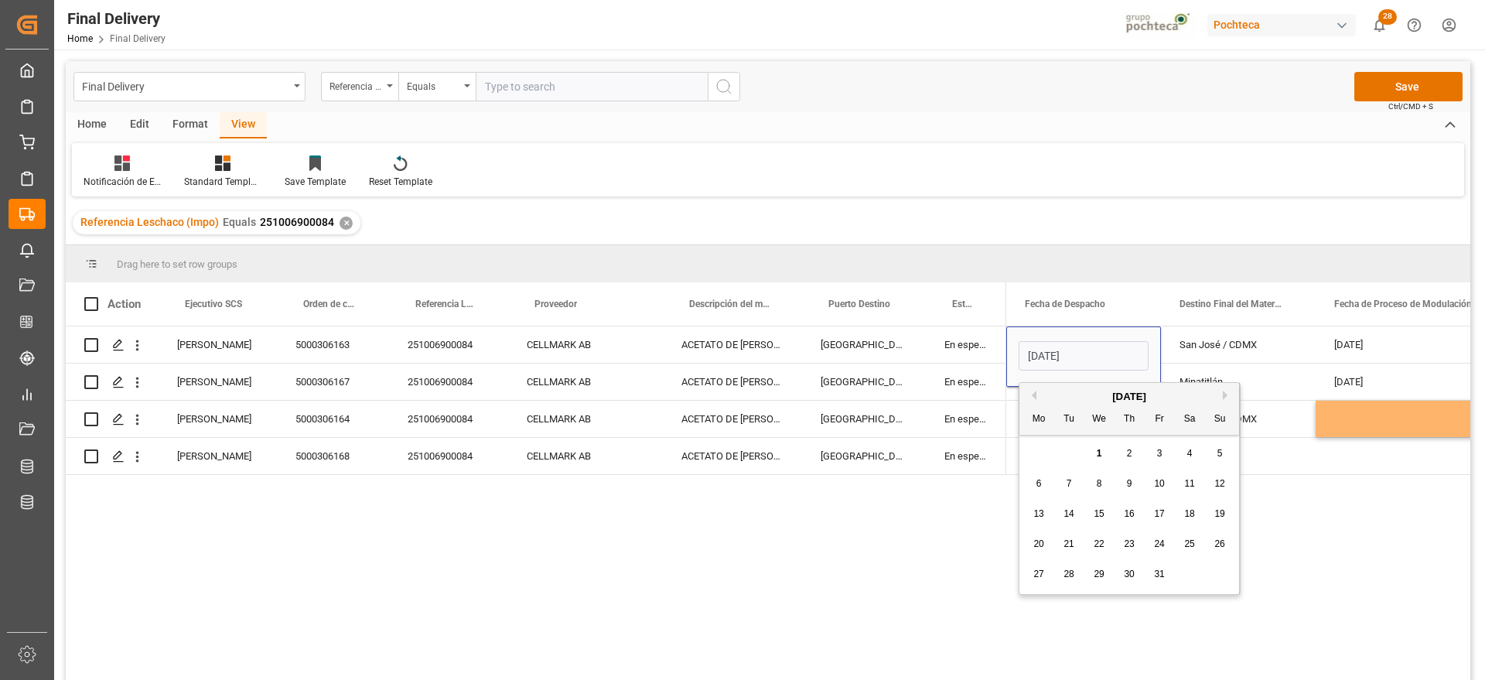
click at [1103, 455] on div "1" at bounding box center [1098, 454] width 19 height 19
type input "[DATE]"
click at [1200, 338] on div "San José / CDMX" at bounding box center [1238, 344] width 155 height 36
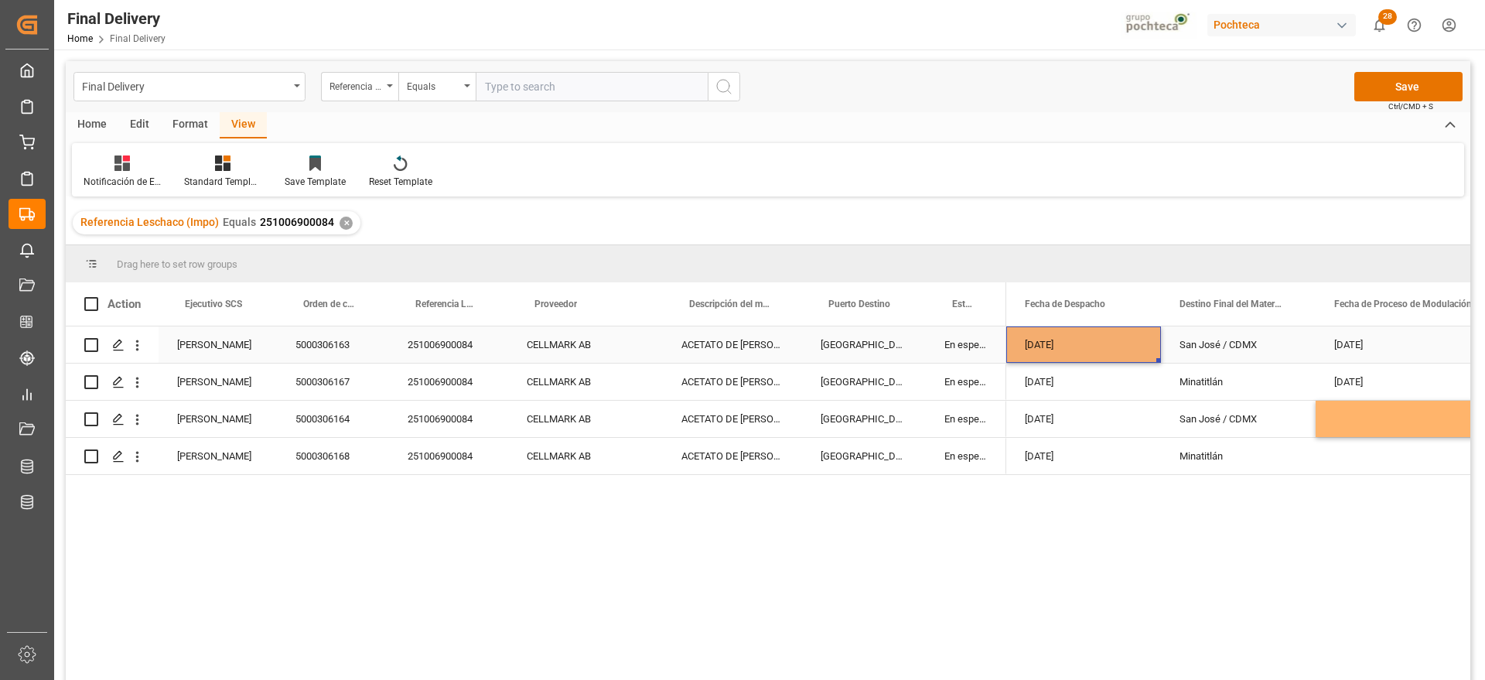
click at [1093, 347] on div "[DATE]" at bounding box center [1083, 344] width 155 height 36
click at [1075, 387] on div "[DATE]" at bounding box center [1083, 381] width 155 height 36
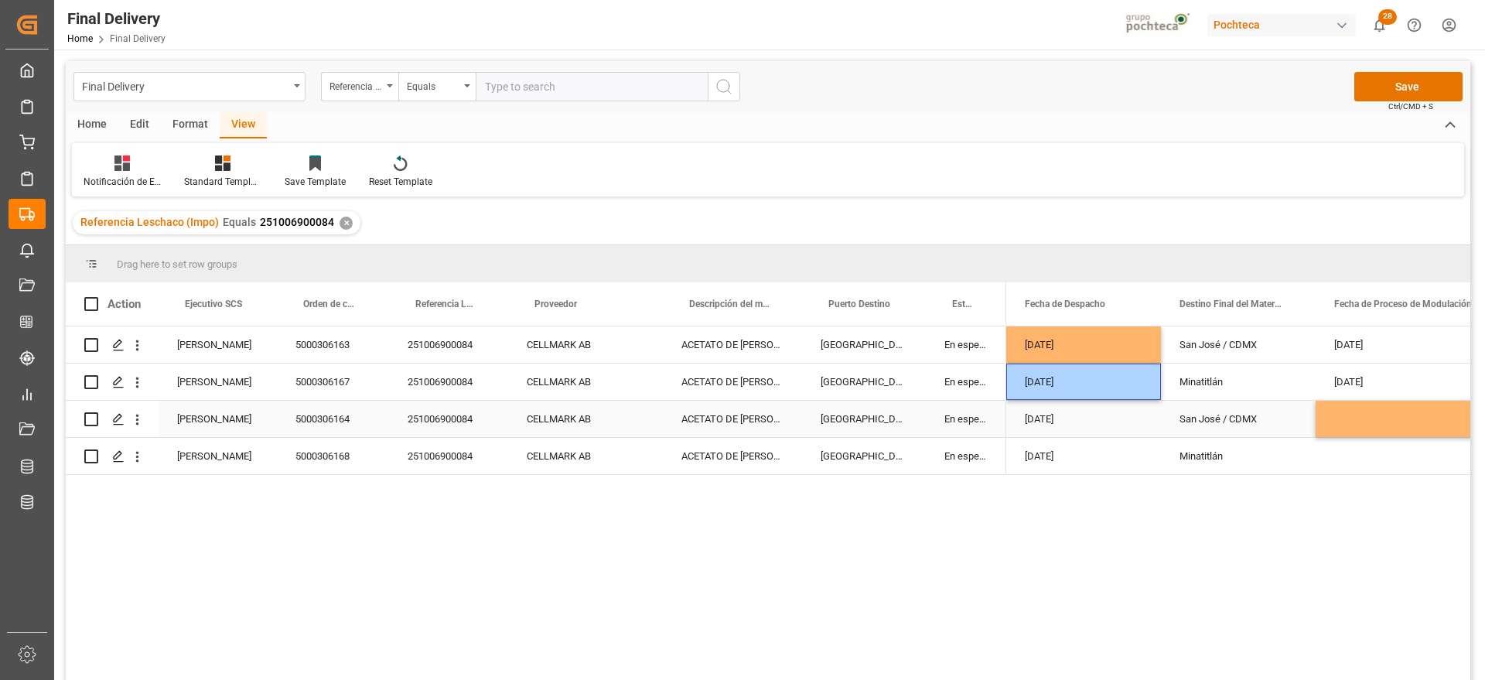
click at [1078, 408] on div "[DATE]" at bounding box center [1083, 419] width 155 height 36
click at [1080, 420] on div "[DATE]" at bounding box center [1083, 419] width 155 height 36
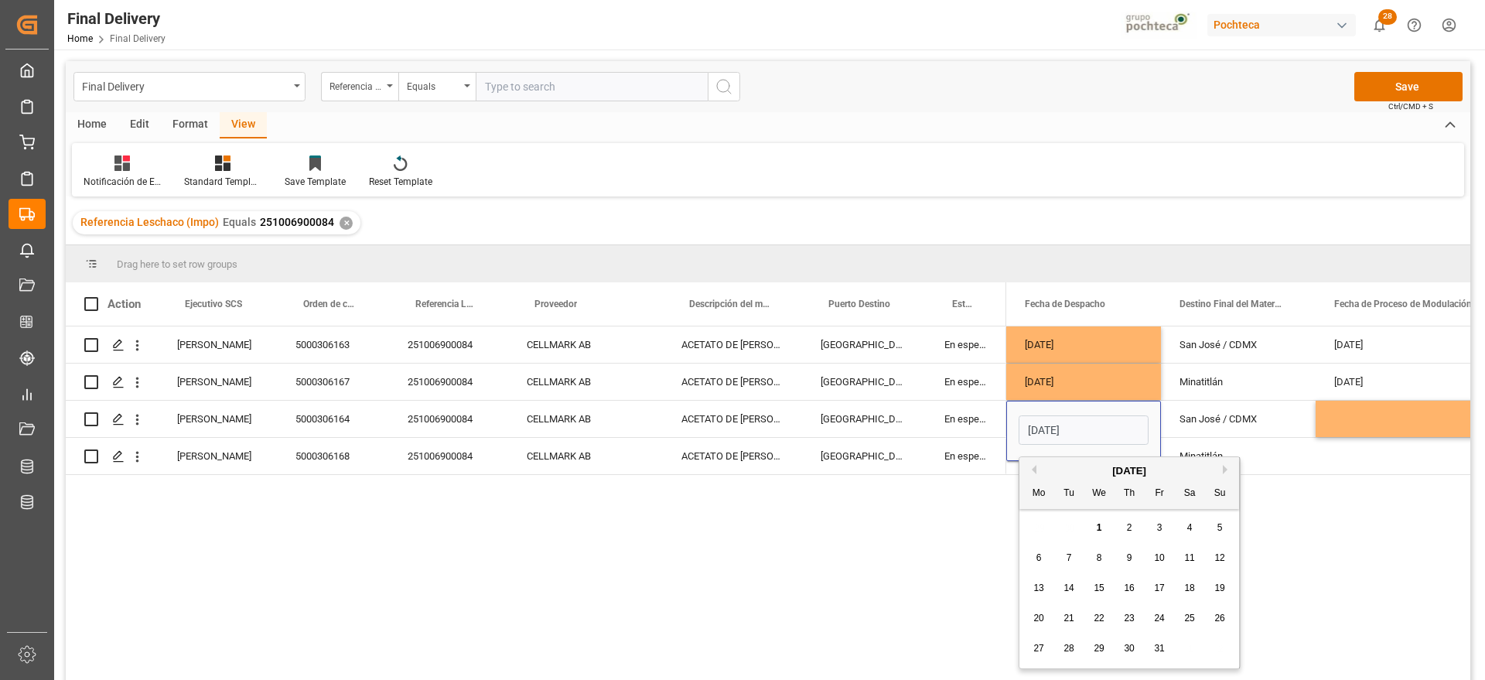
click at [1130, 526] on span "2" at bounding box center [1129, 527] width 5 height 11
type input "[DATE]"
click at [1193, 411] on div "San José / CDMX" at bounding box center [1238, 419] width 155 height 36
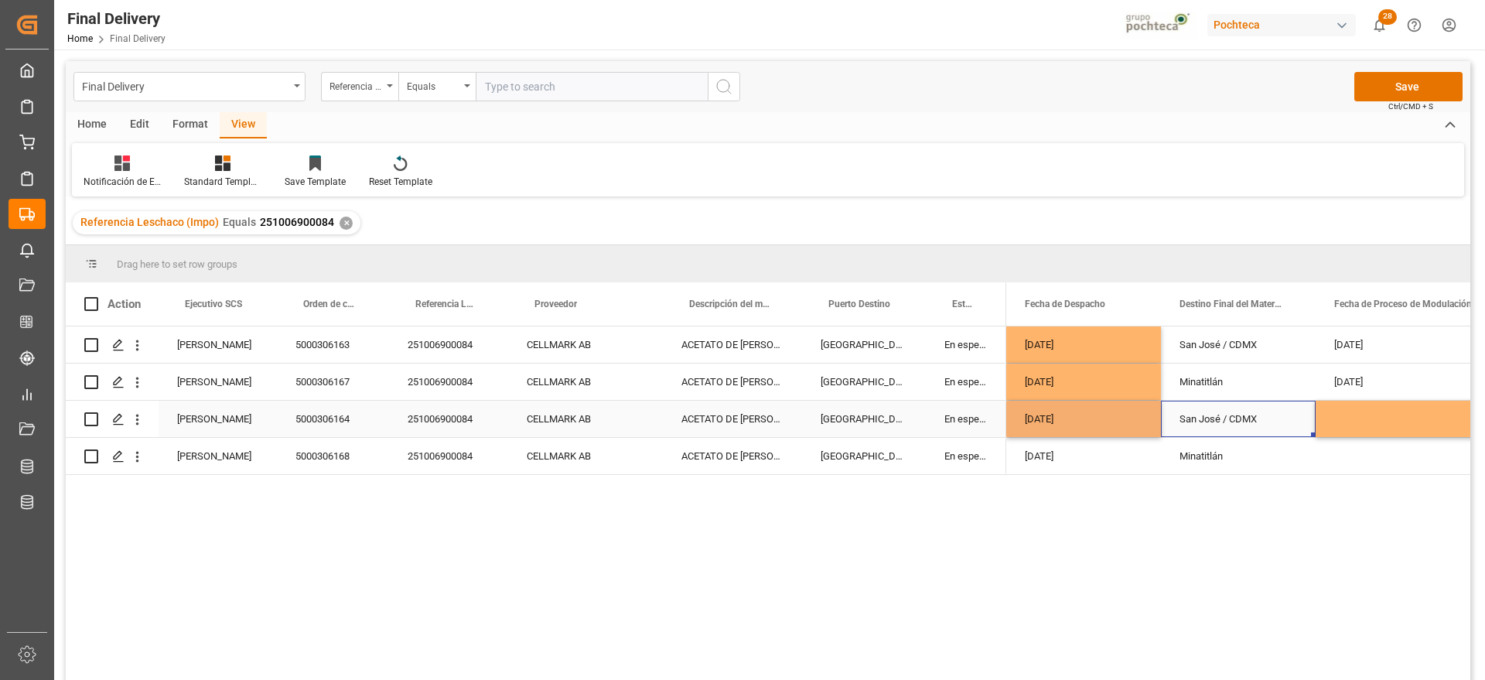
click at [1069, 417] on div "[DATE]" at bounding box center [1083, 419] width 155 height 36
click at [1068, 459] on div "[DATE]" at bounding box center [1083, 456] width 155 height 36
click at [1201, 453] on div "Minatitlán" at bounding box center [1238, 456] width 155 height 36
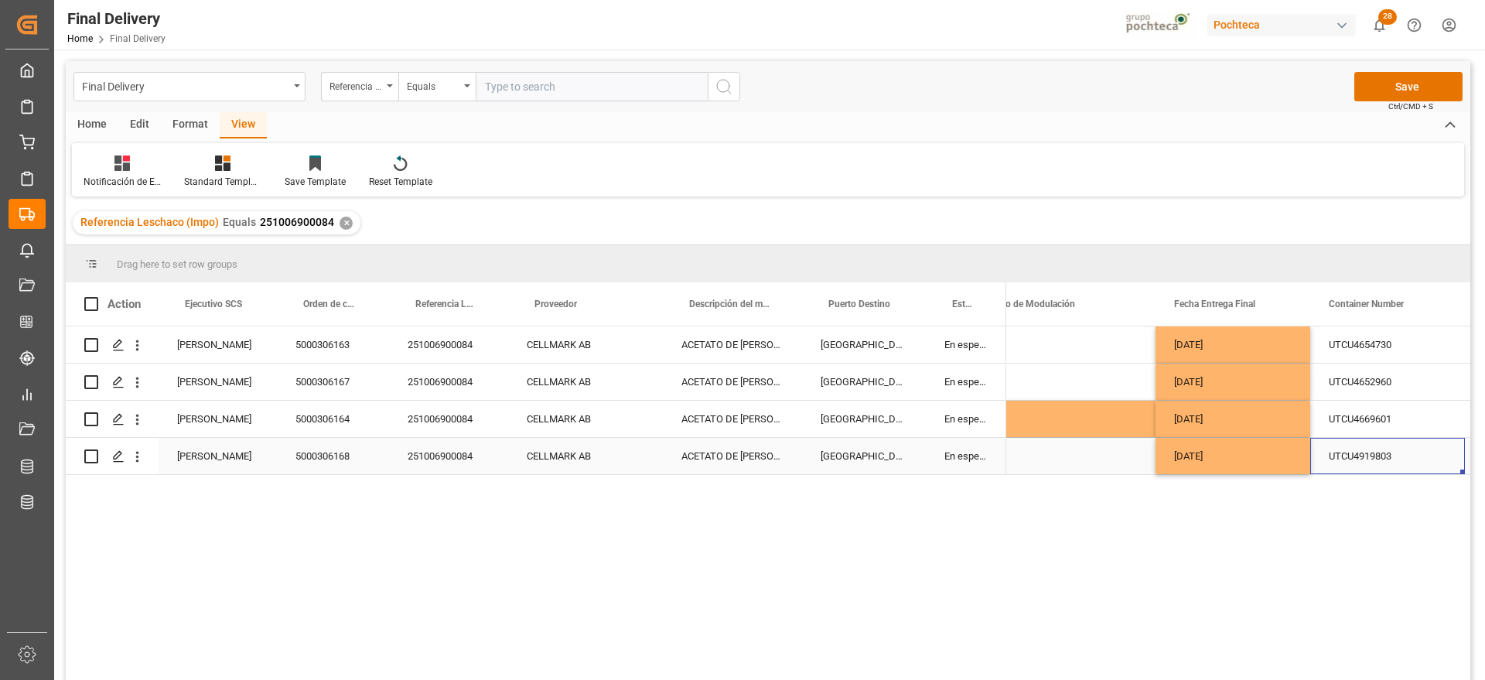
scroll to position [0, 551]
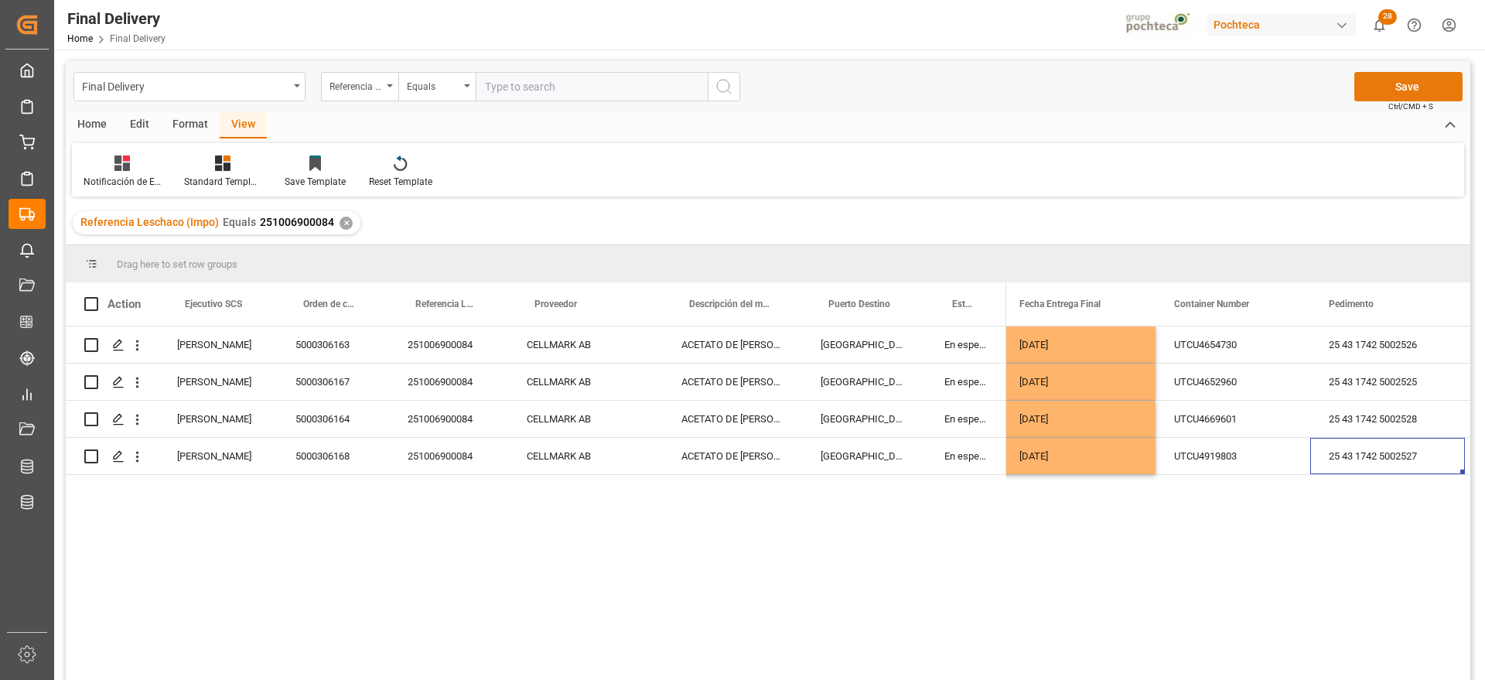
click at [1389, 84] on button "Save" at bounding box center [1408, 86] width 108 height 29
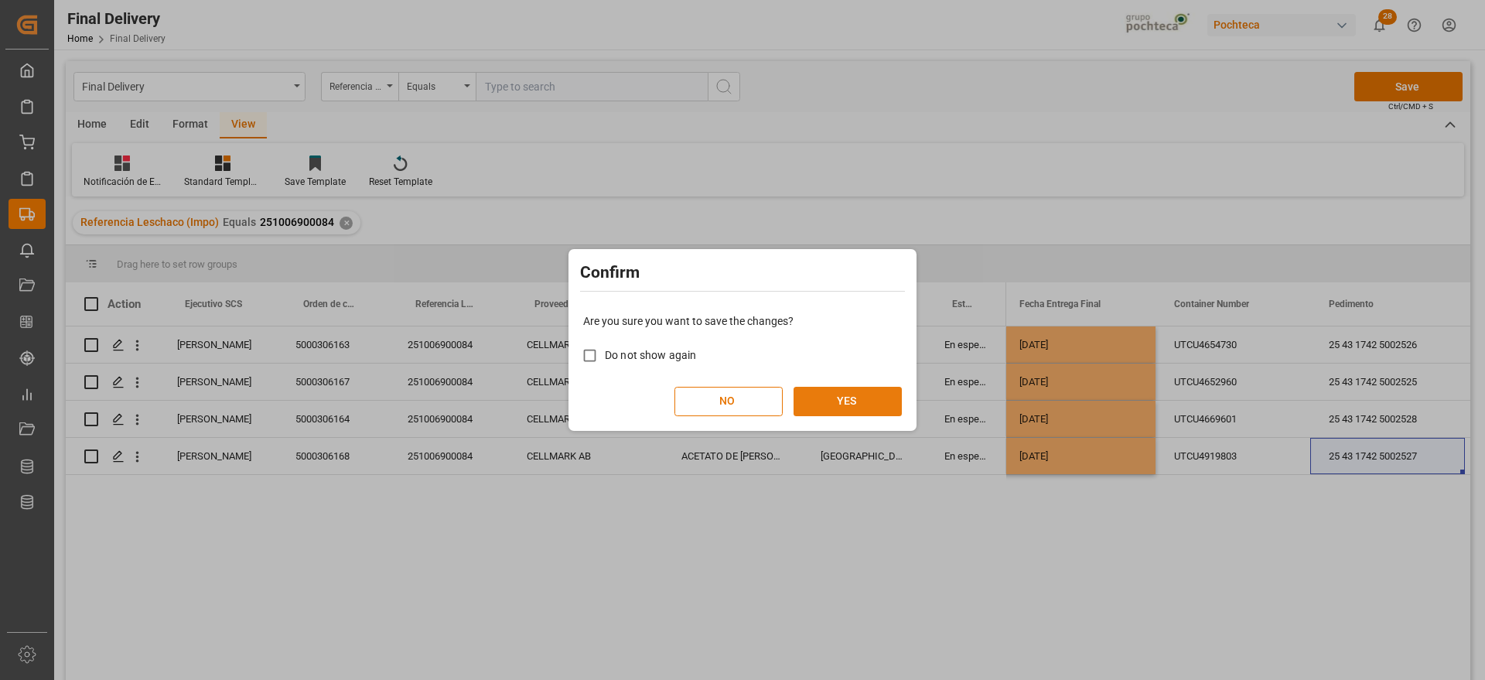
click at [861, 401] on button "YES" at bounding box center [847, 401] width 108 height 29
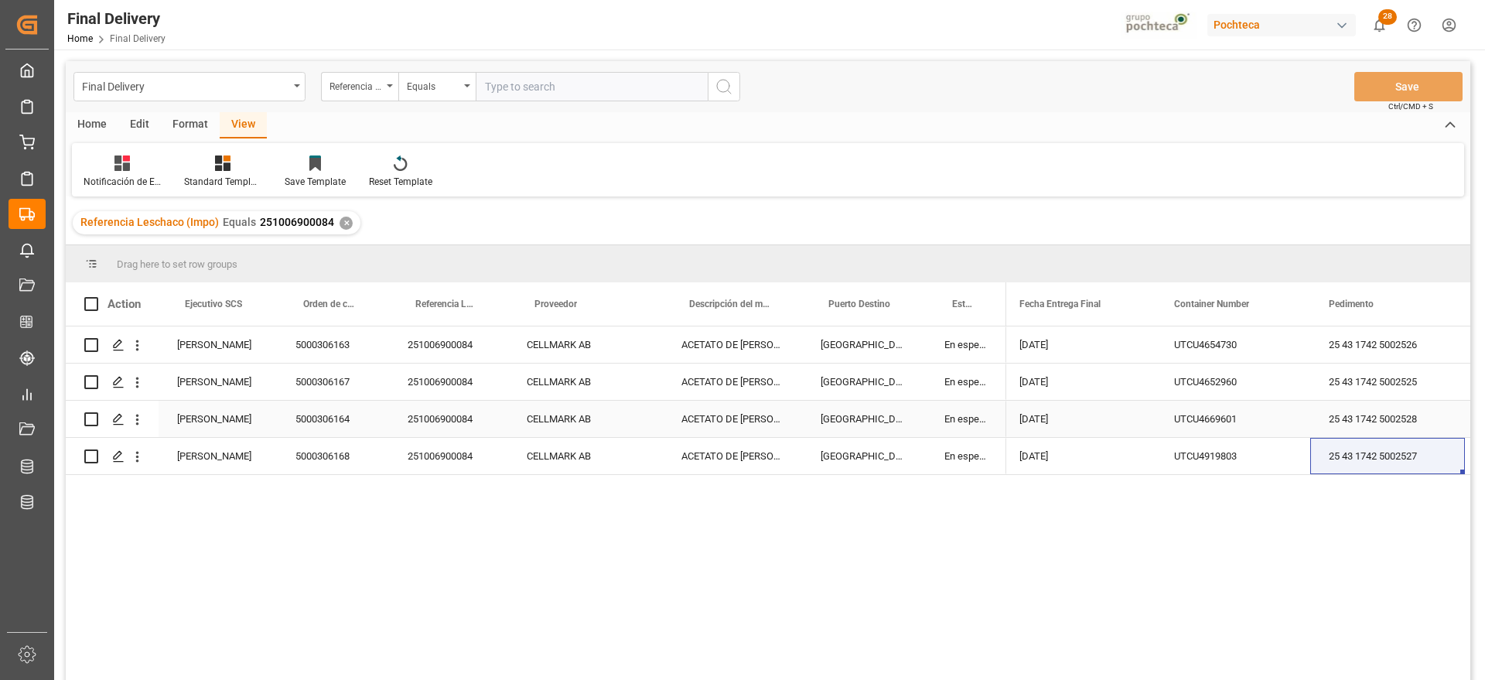
click at [1089, 399] on div "[DATE]" at bounding box center [1078, 381] width 155 height 36
click at [851, 401] on div "[GEOGRAPHIC_DATA]" at bounding box center [864, 419] width 124 height 36
click at [1002, 413] on div "En espera de Arribo/Atraque" at bounding box center [966, 419] width 80 height 36
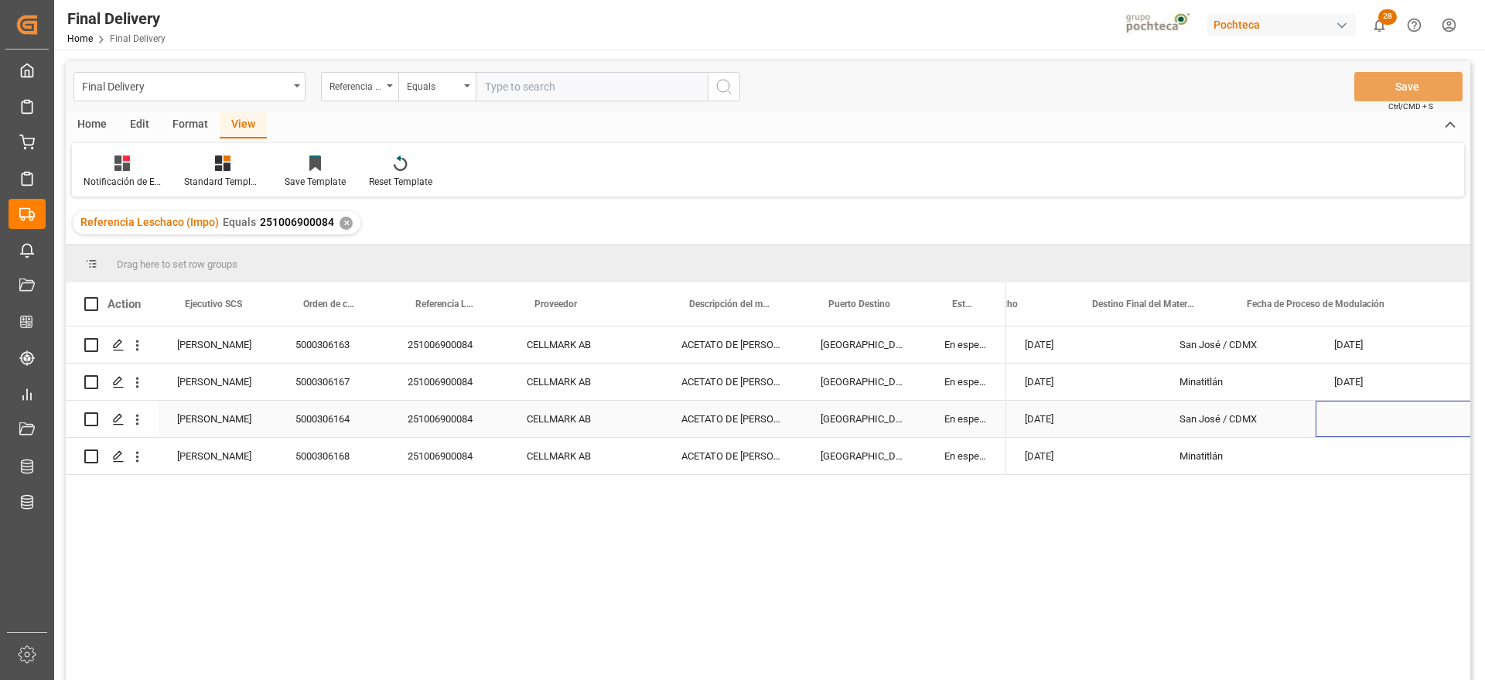
scroll to position [0, 87]
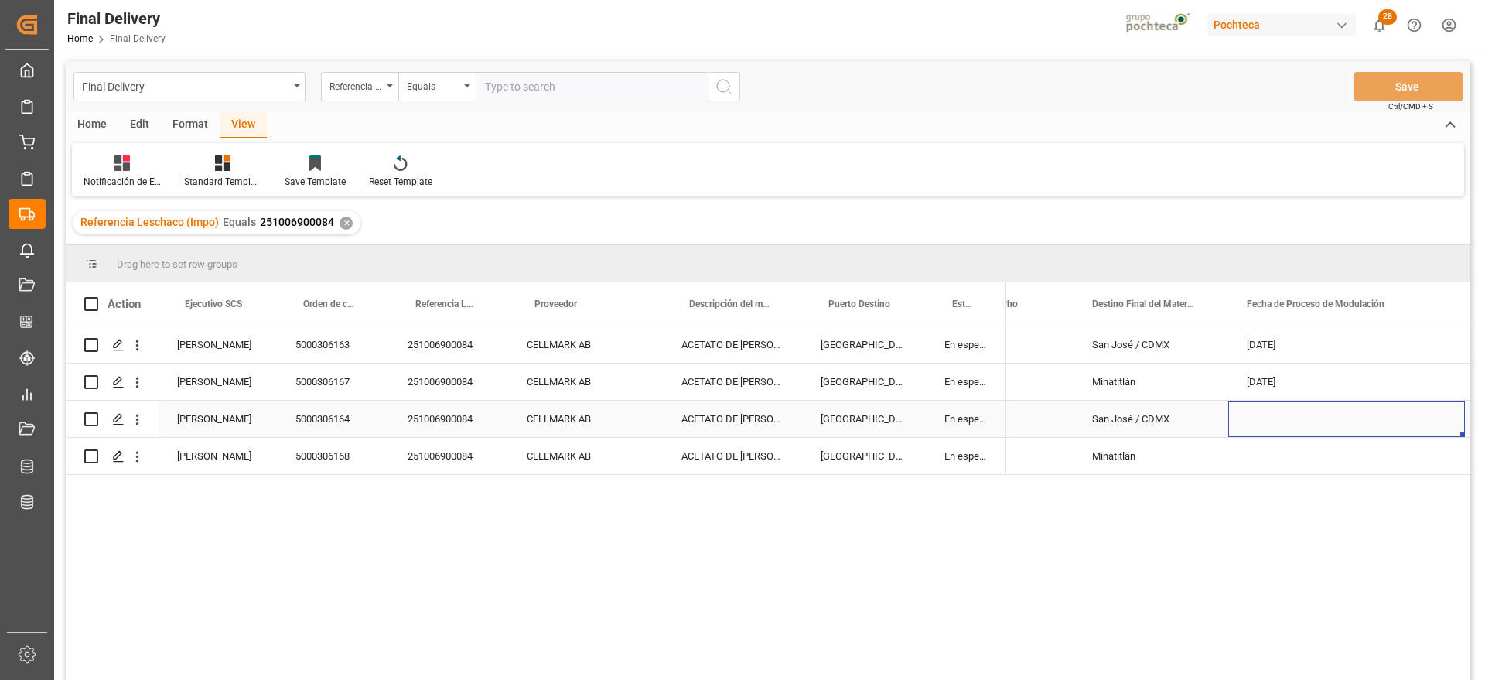
click at [1407, 413] on div "Press SPACE to select this row." at bounding box center [1346, 419] width 237 height 36
click at [1371, 462] on div "[DATE]" at bounding box center [1387, 456] width 155 height 36
click at [341, 224] on div "✕" at bounding box center [345, 223] width 13 height 13
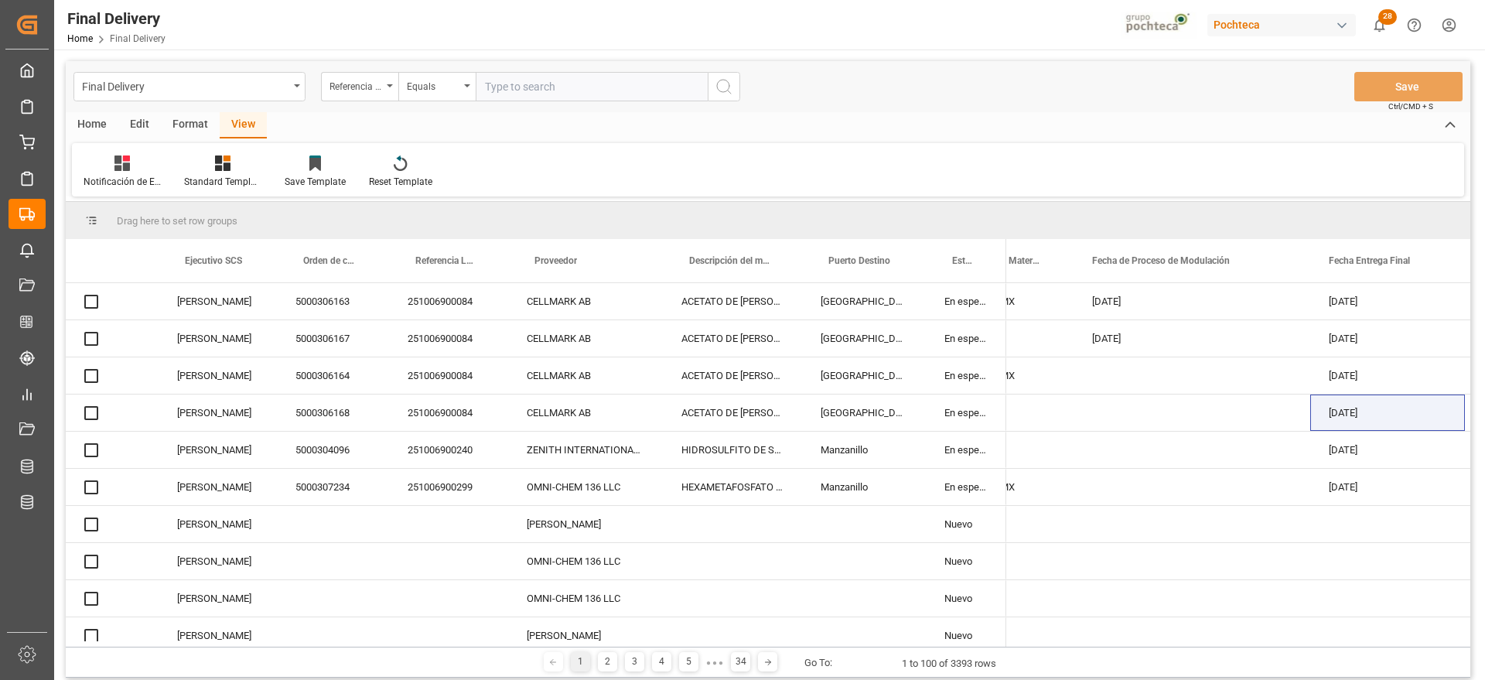
click at [525, 87] on input "text" at bounding box center [592, 86] width 232 height 29
paste input "251006900240"
type input "251006900240"
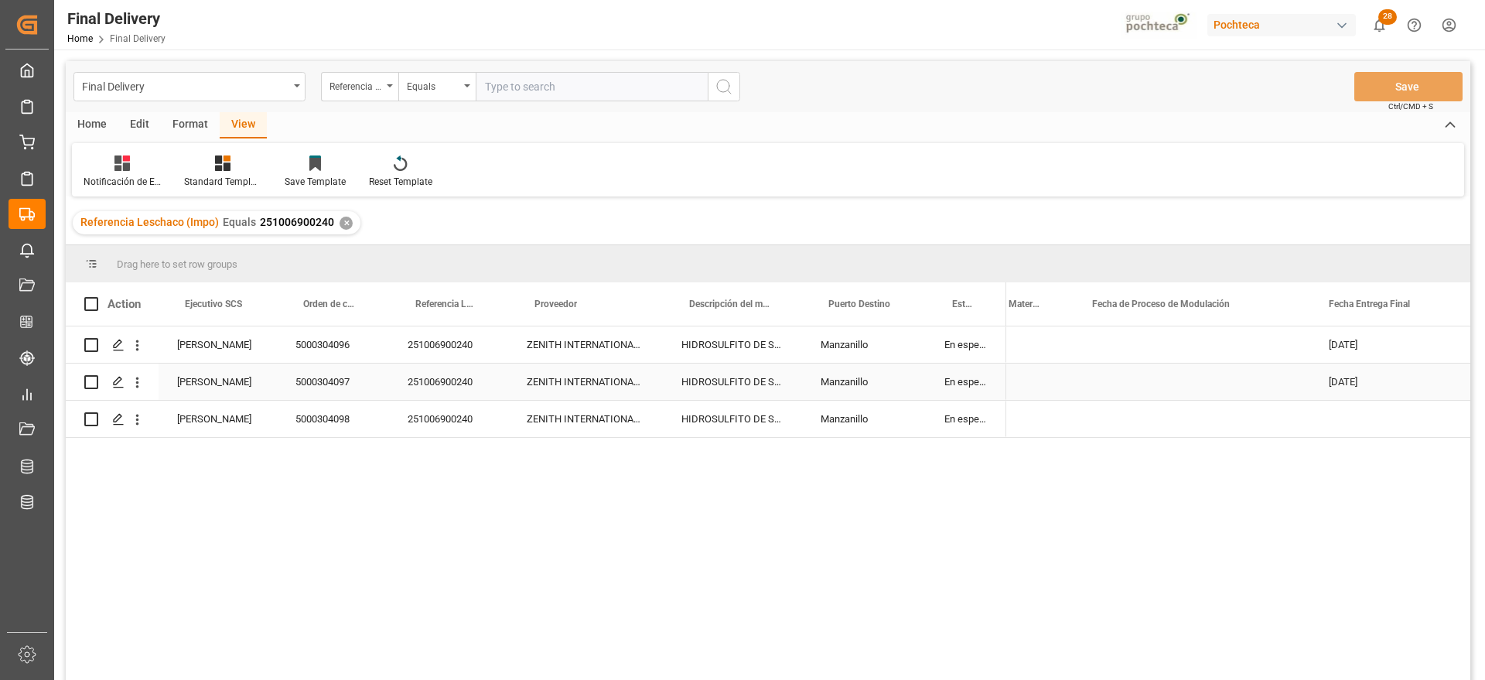
click at [593, 383] on div "ZENITH INTERNATIONAL GROUP CO., LIM" at bounding box center [585, 381] width 155 height 36
click at [1420, 425] on div "Press SPACE to select this row." at bounding box center [1387, 419] width 155 height 36
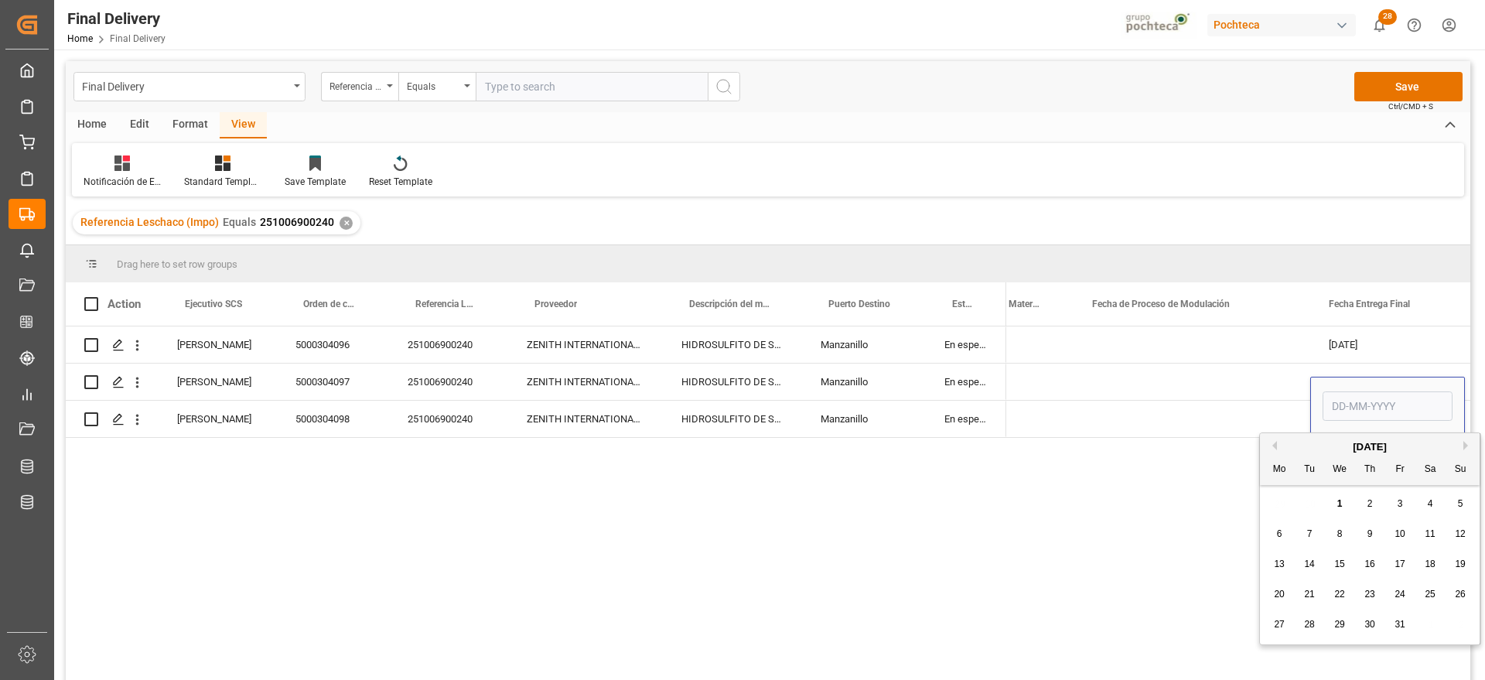
click at [1341, 525] on div "8" at bounding box center [1339, 534] width 19 height 19
type input "[DATE]"
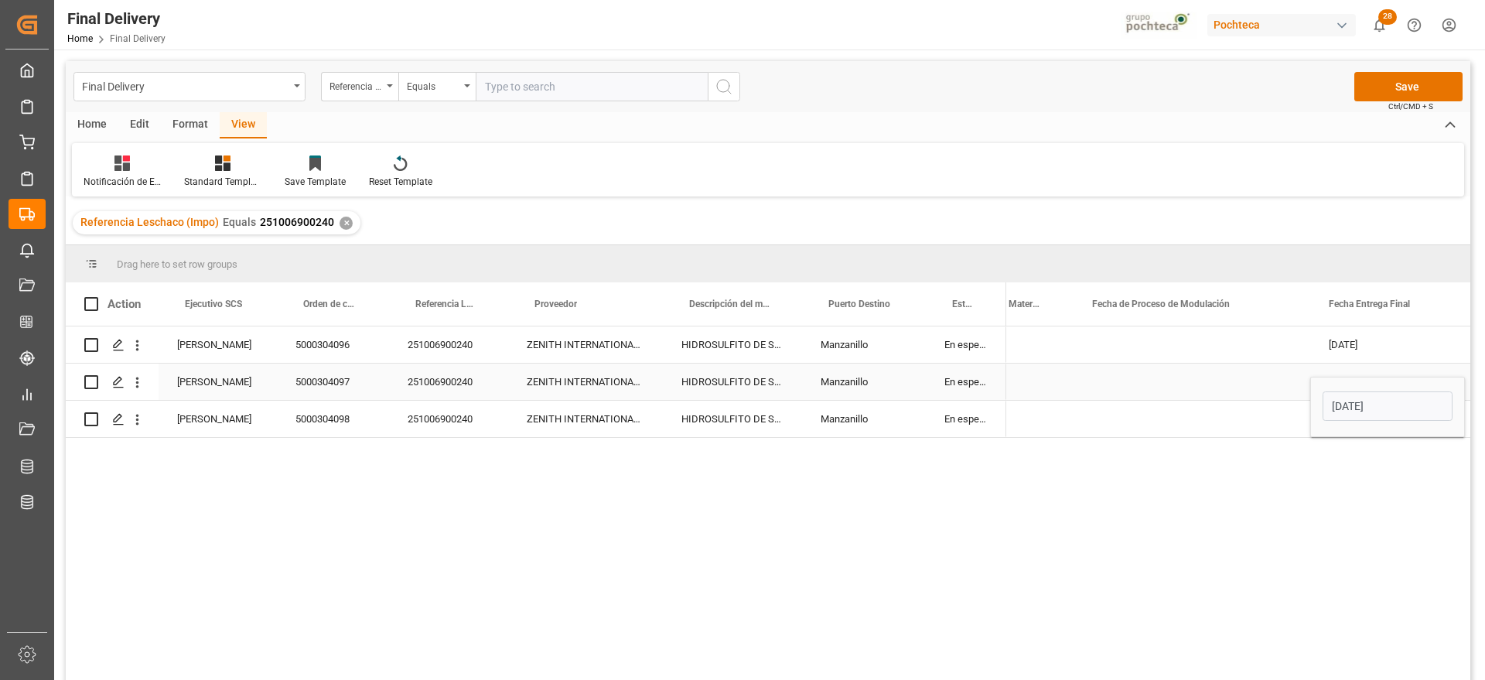
click at [1270, 392] on div "Press SPACE to select this row." at bounding box center [1191, 381] width 237 height 36
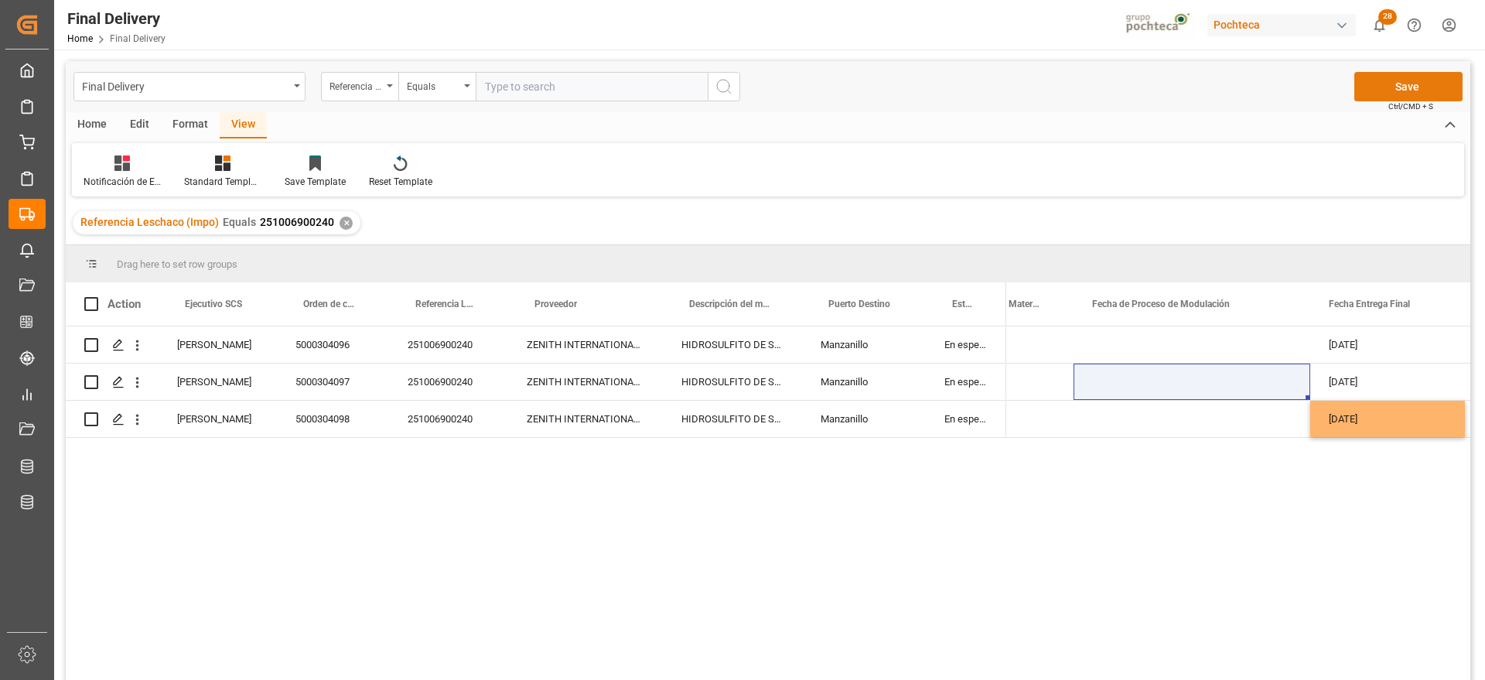
click at [1396, 88] on button "Save" at bounding box center [1408, 86] width 108 height 29
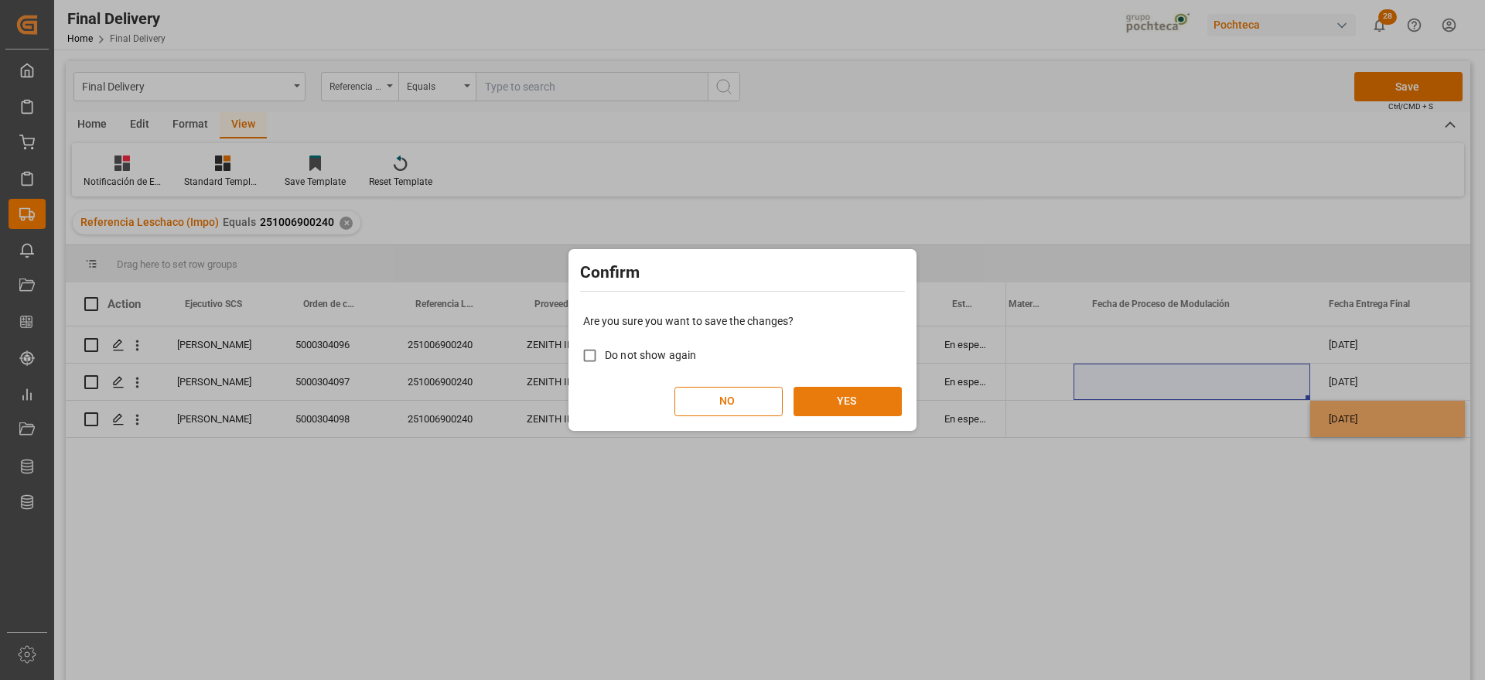
click at [874, 397] on button "YES" at bounding box center [847, 401] width 108 height 29
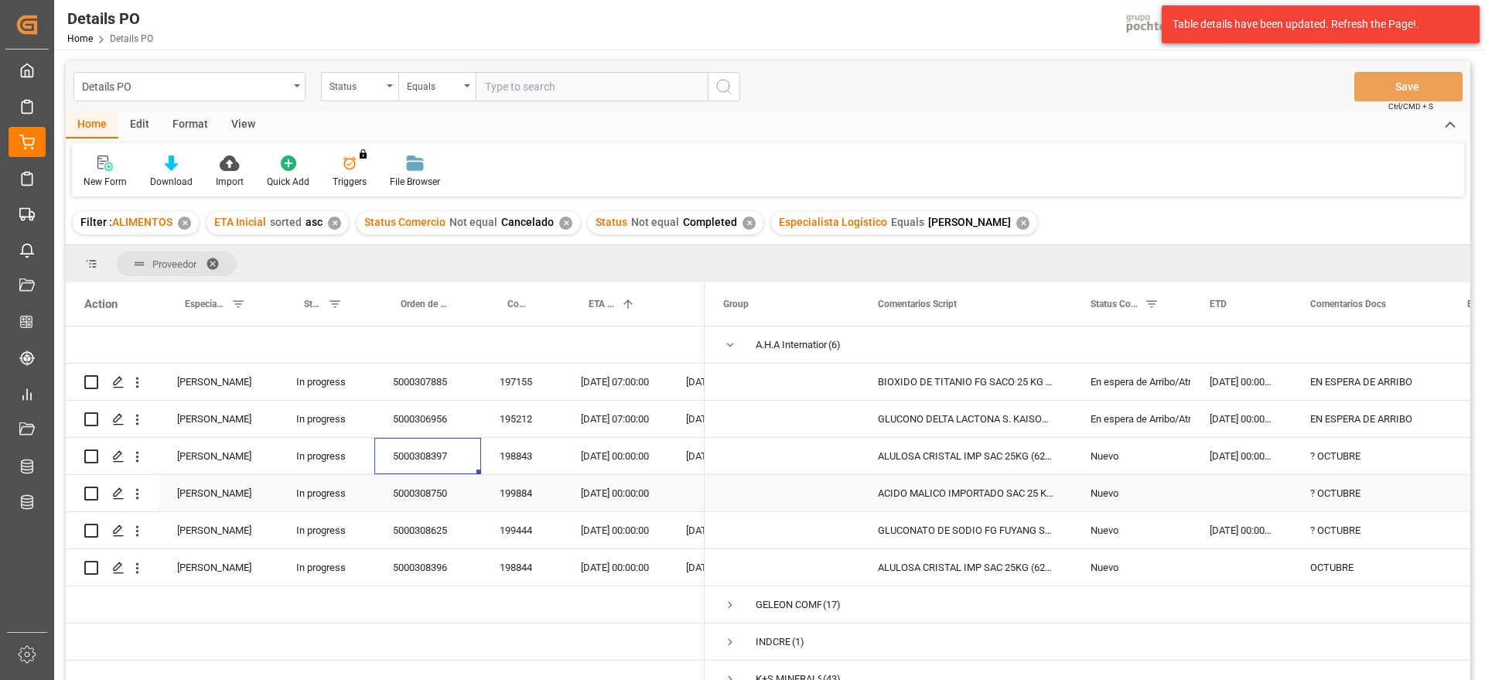
scroll to position [97, 0]
